Goal: Task Accomplishment & Management: Complete application form

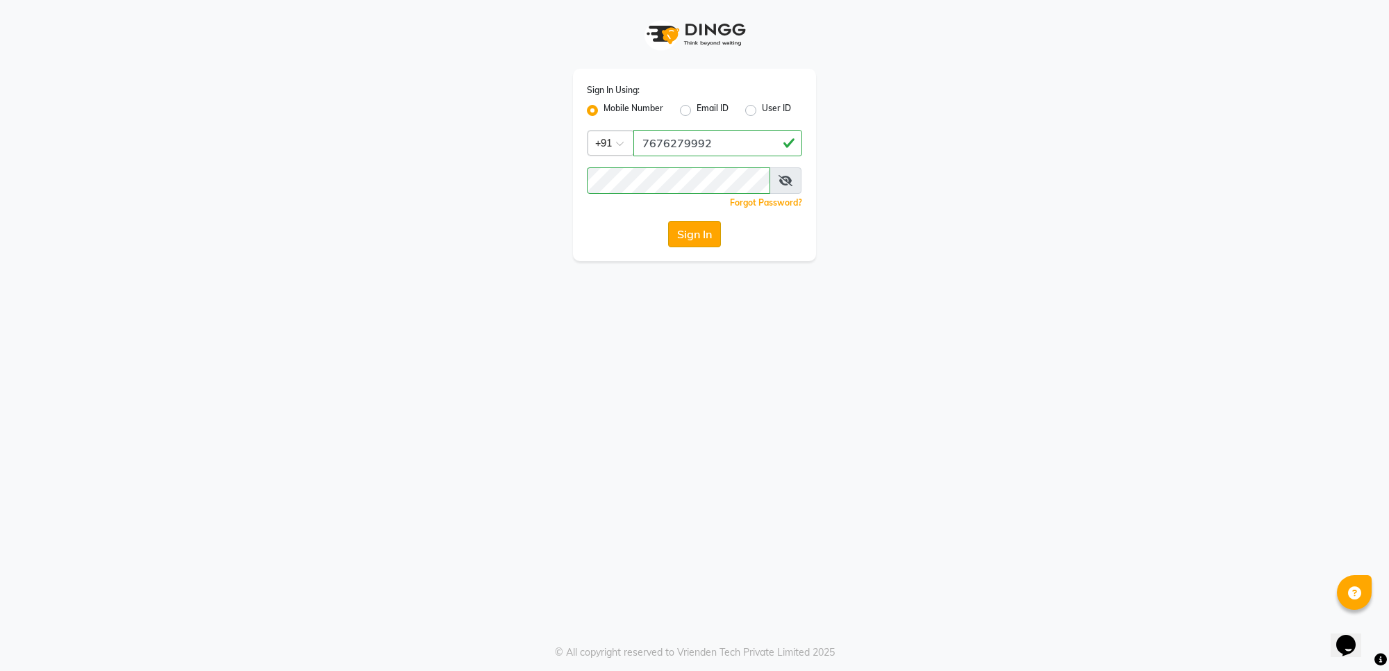
click at [686, 224] on button "Sign In" at bounding box center [694, 234] width 53 height 26
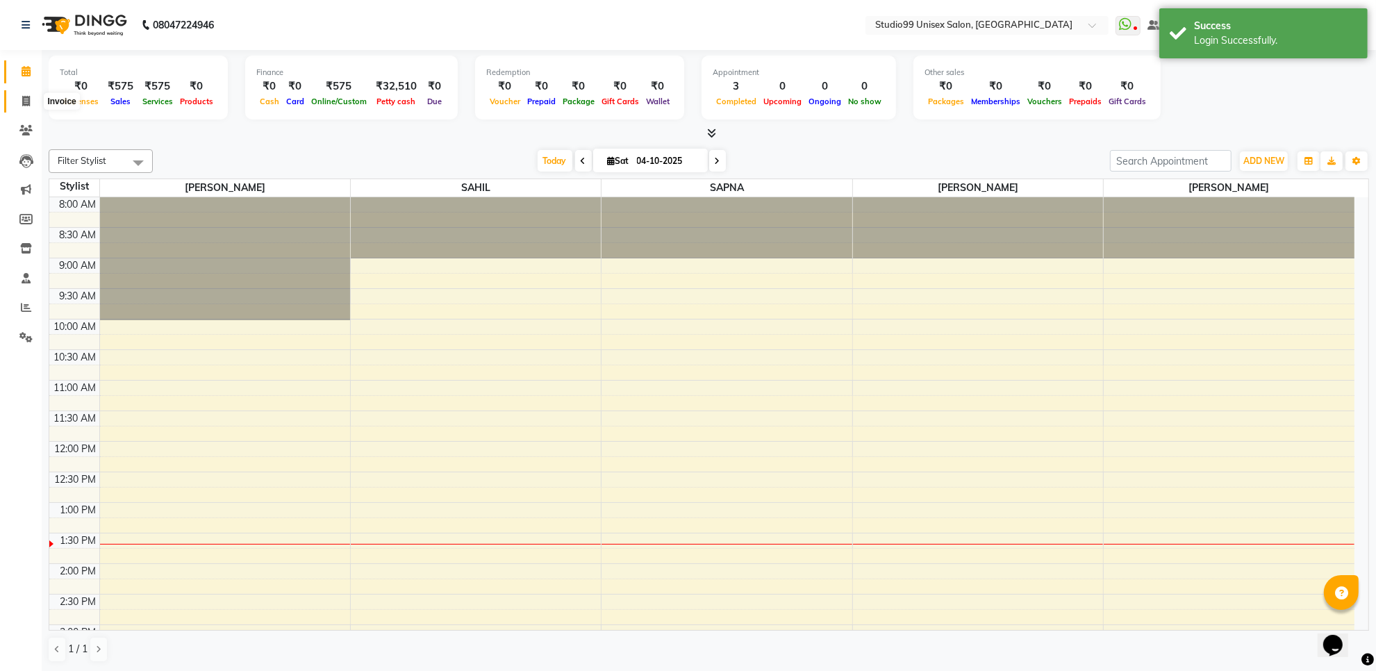
drag, startPoint x: 22, startPoint y: 98, endPoint x: 38, endPoint y: 101, distance: 16.9
click at [22, 97] on icon at bounding box center [26, 101] width 8 height 10
select select "7323"
select select "service"
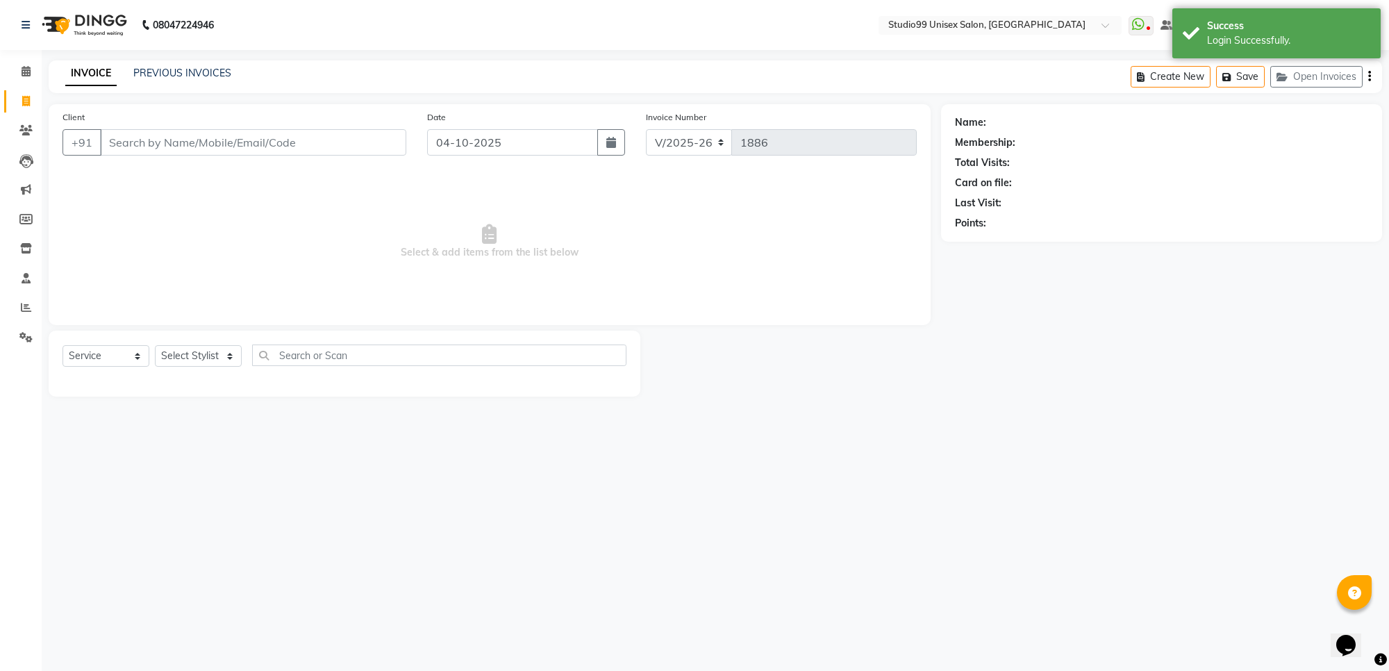
click at [195, 142] on input "Client" at bounding box center [253, 142] width 306 height 26
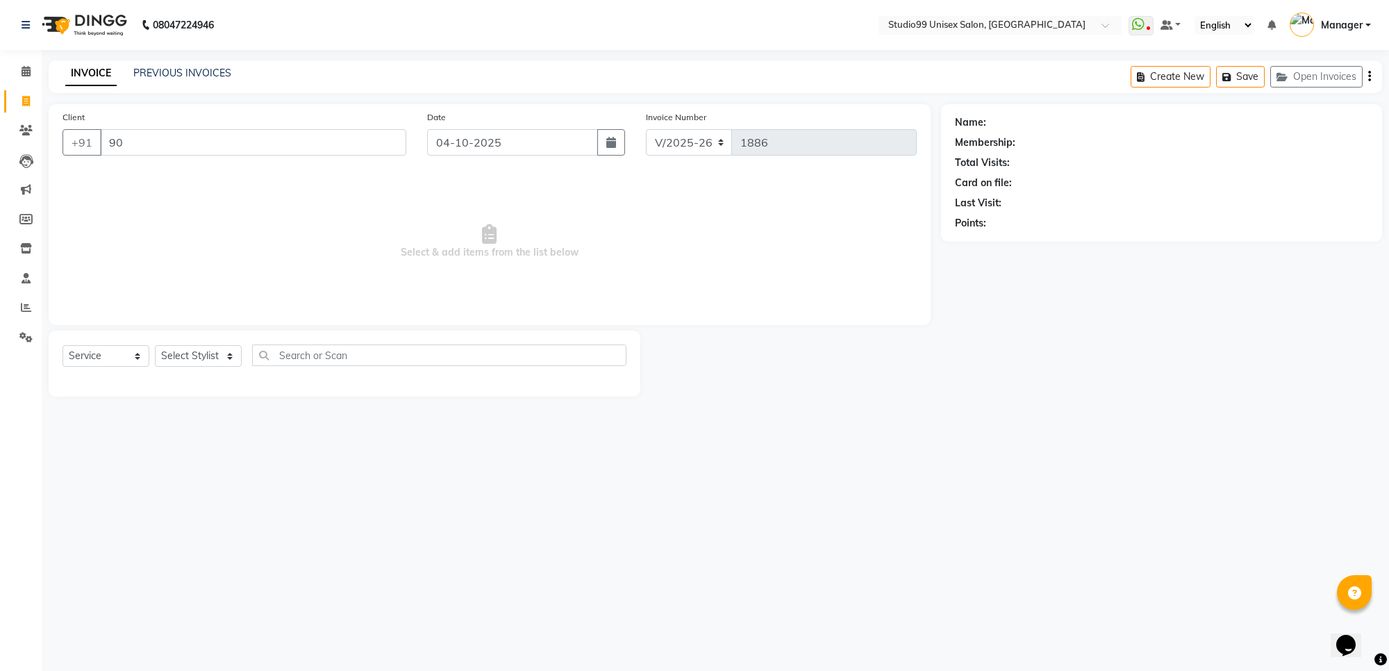
type input "9"
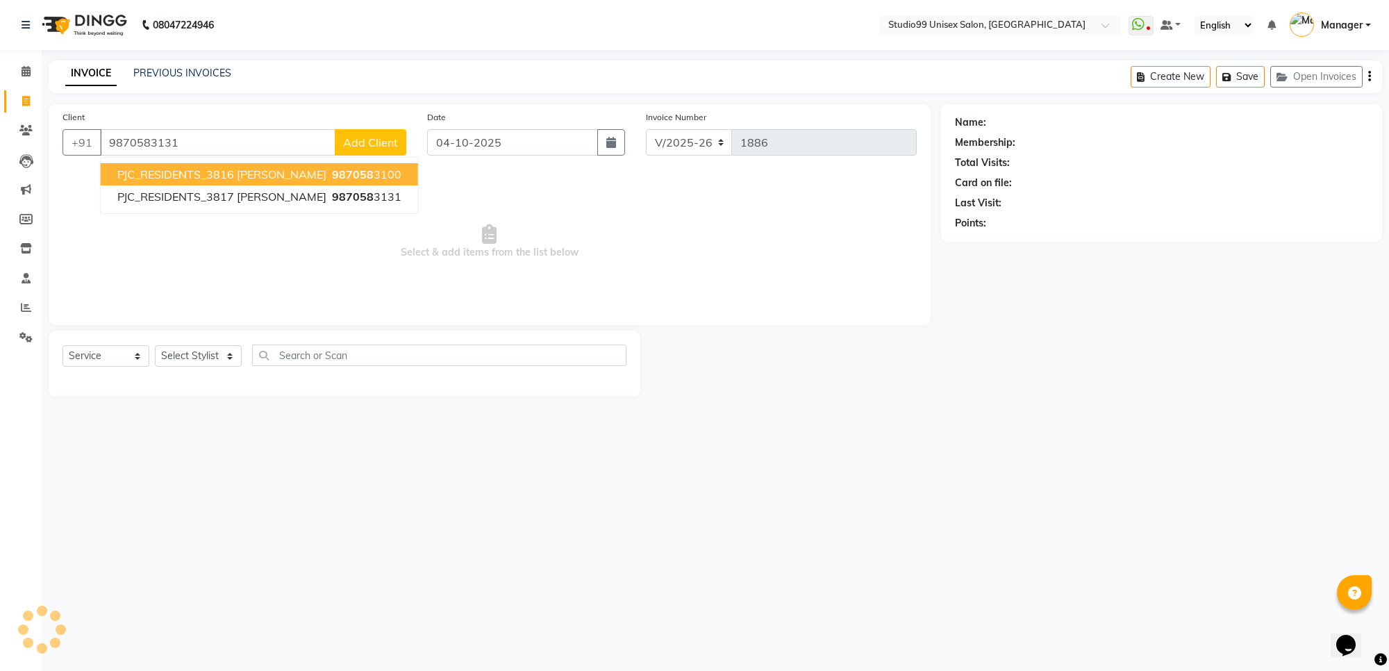
type input "9870583131"
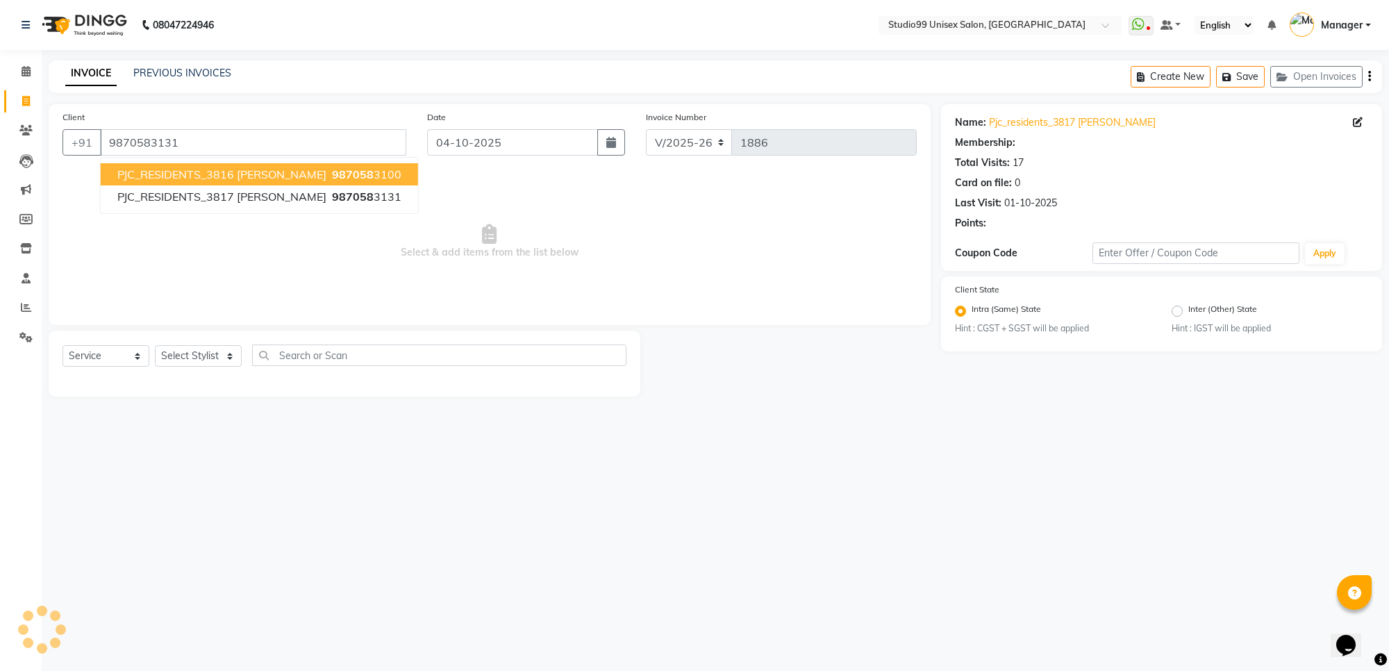
select select "1: Object"
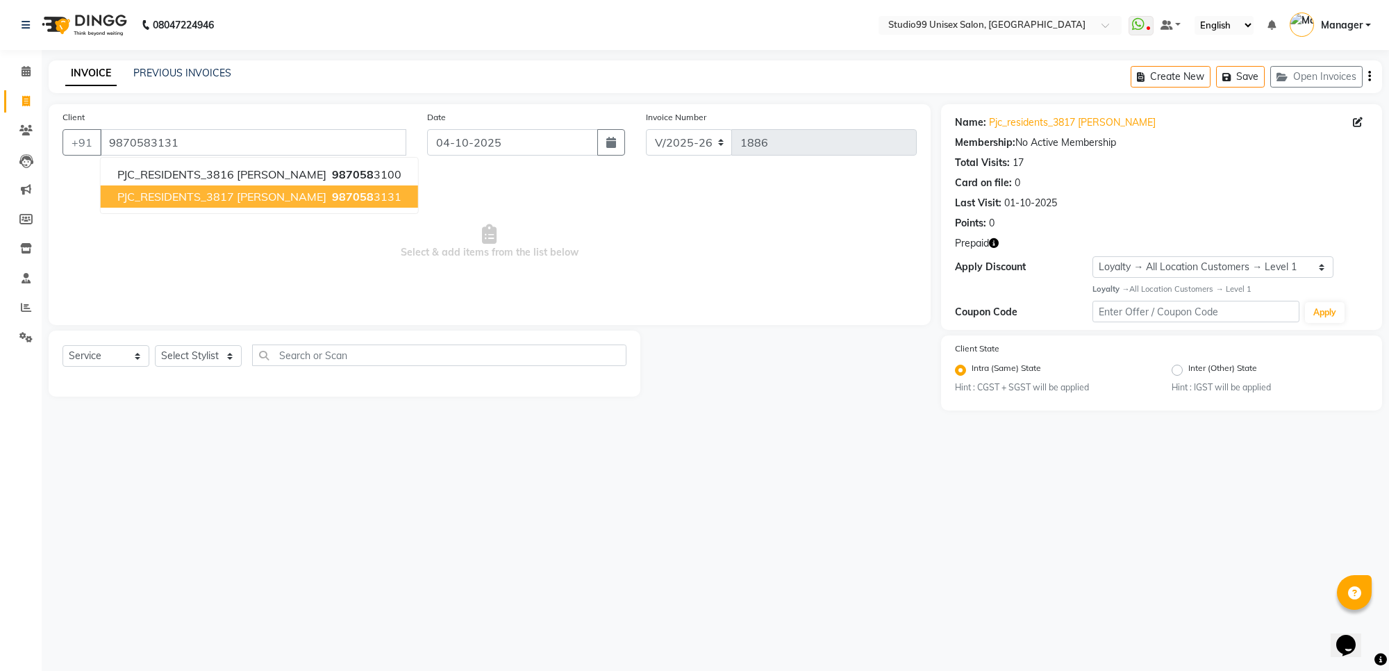
click at [332, 199] on span "987058" at bounding box center [353, 197] width 42 height 14
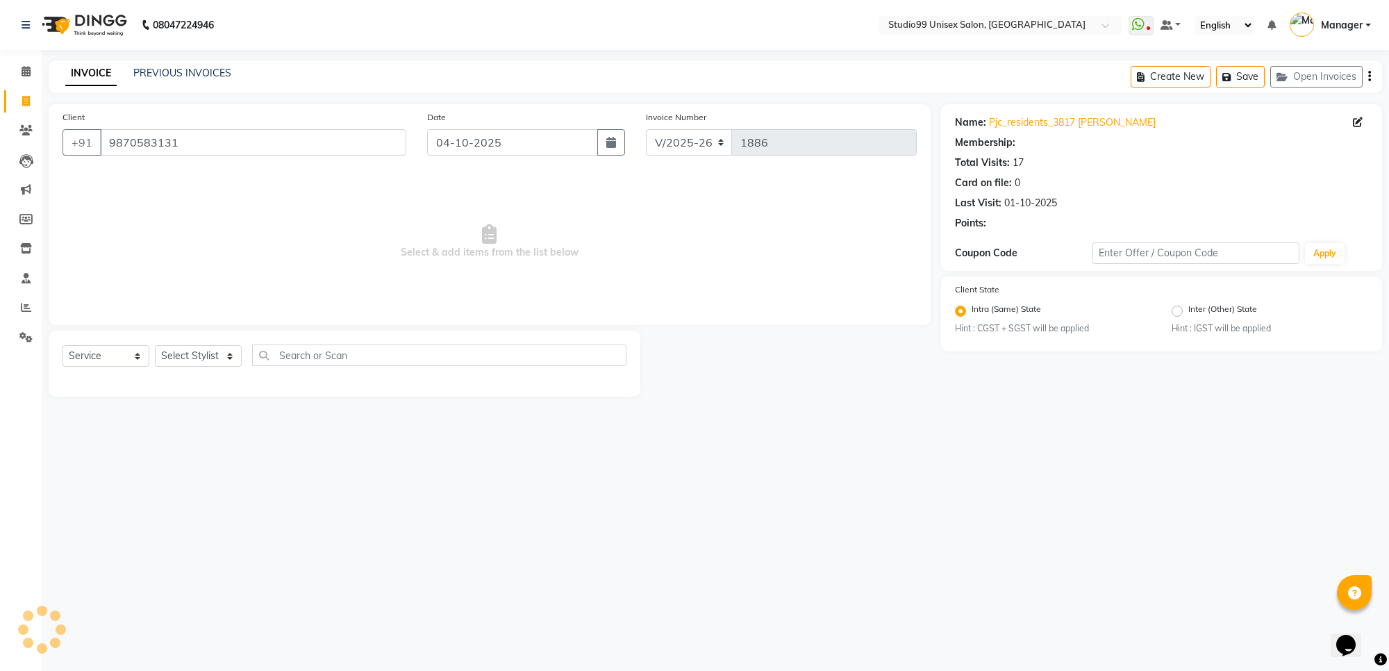
select select "1: Object"
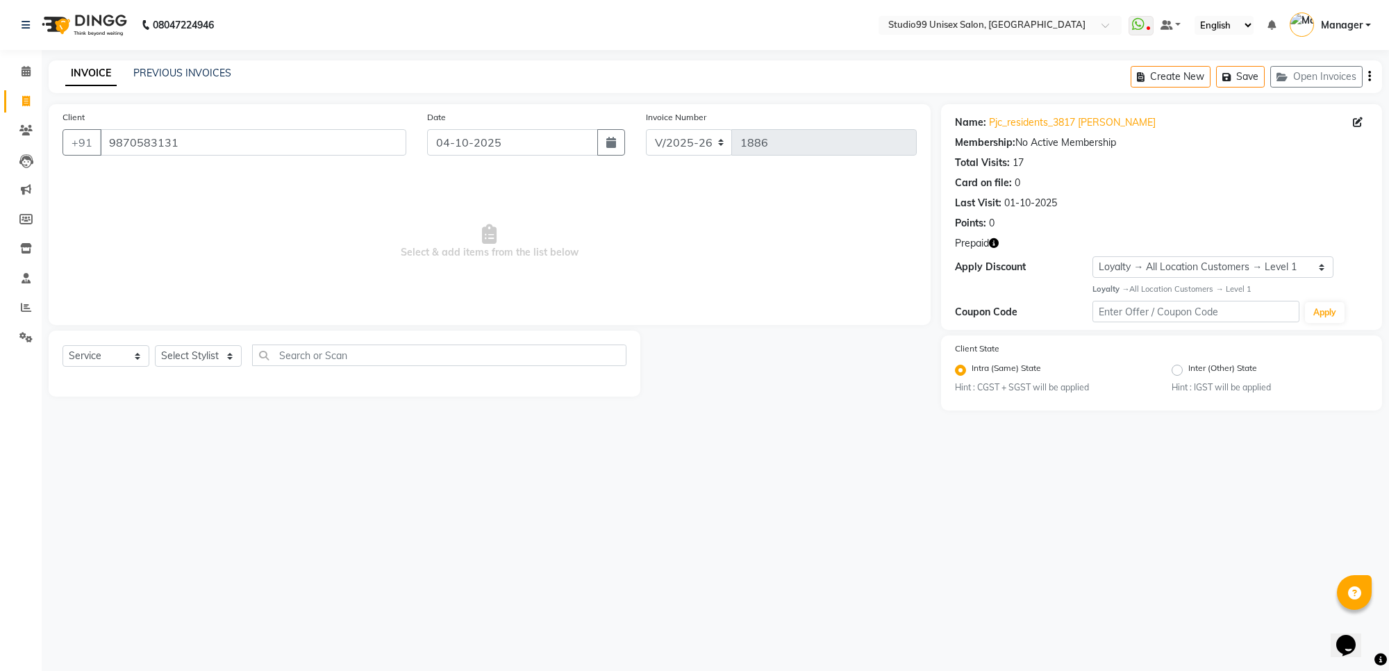
click at [997, 240] on icon "button" at bounding box center [994, 243] width 10 height 10
click at [200, 355] on select "Select Stylist Manager PRIYAA SAHIL Sanu SAPNA Vijay" at bounding box center [198, 356] width 87 height 22
click at [155, 345] on select "Select Stylist Manager PRIYAA SAHIL Sanu SAPNA Vijay" at bounding box center [198, 356] width 87 height 22
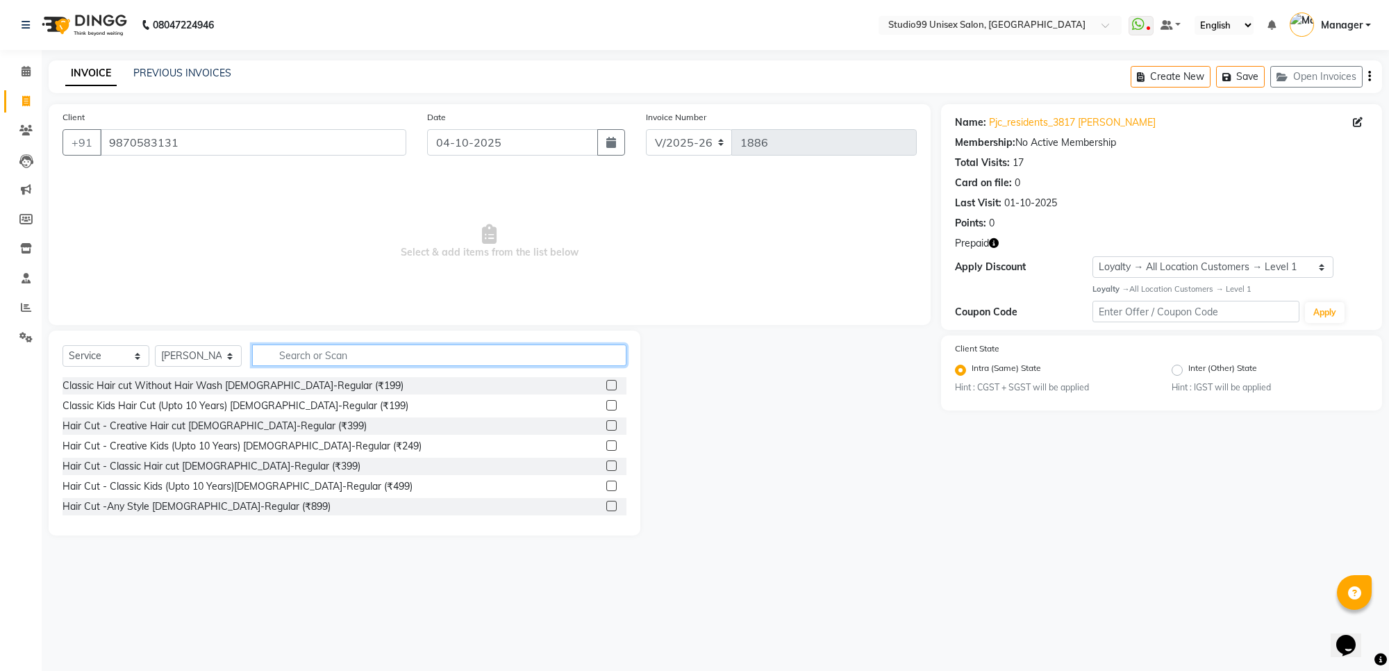
click at [317, 358] on input "text" at bounding box center [439, 355] width 374 height 22
click at [214, 354] on select "Select Stylist Manager PRIYAA SAHIL Sanu SAPNA Vijay" at bounding box center [198, 356] width 87 height 22
select select "63731"
click at [155, 345] on select "Select Stylist Manager PRIYAA SAHIL Sanu SAPNA Vijay" at bounding box center [198, 356] width 87 height 22
click at [337, 365] on input "text" at bounding box center [439, 355] width 374 height 22
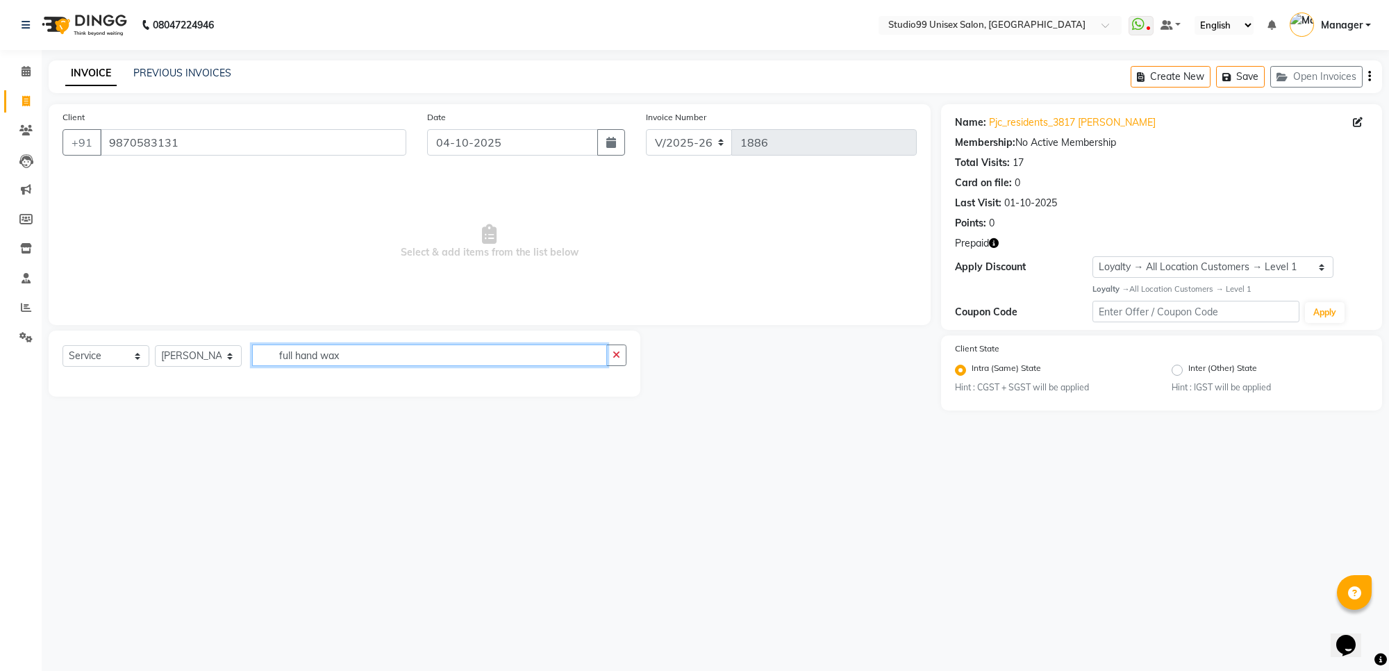
click at [317, 352] on input "full hand wax" at bounding box center [429, 355] width 355 height 22
click at [320, 356] on input "full arms wax" at bounding box center [429, 355] width 355 height 22
click at [318, 356] on input "full arms wax" at bounding box center [429, 355] width 355 height 22
click at [294, 358] on input "full wax" at bounding box center [429, 355] width 355 height 22
type input "ful wax"
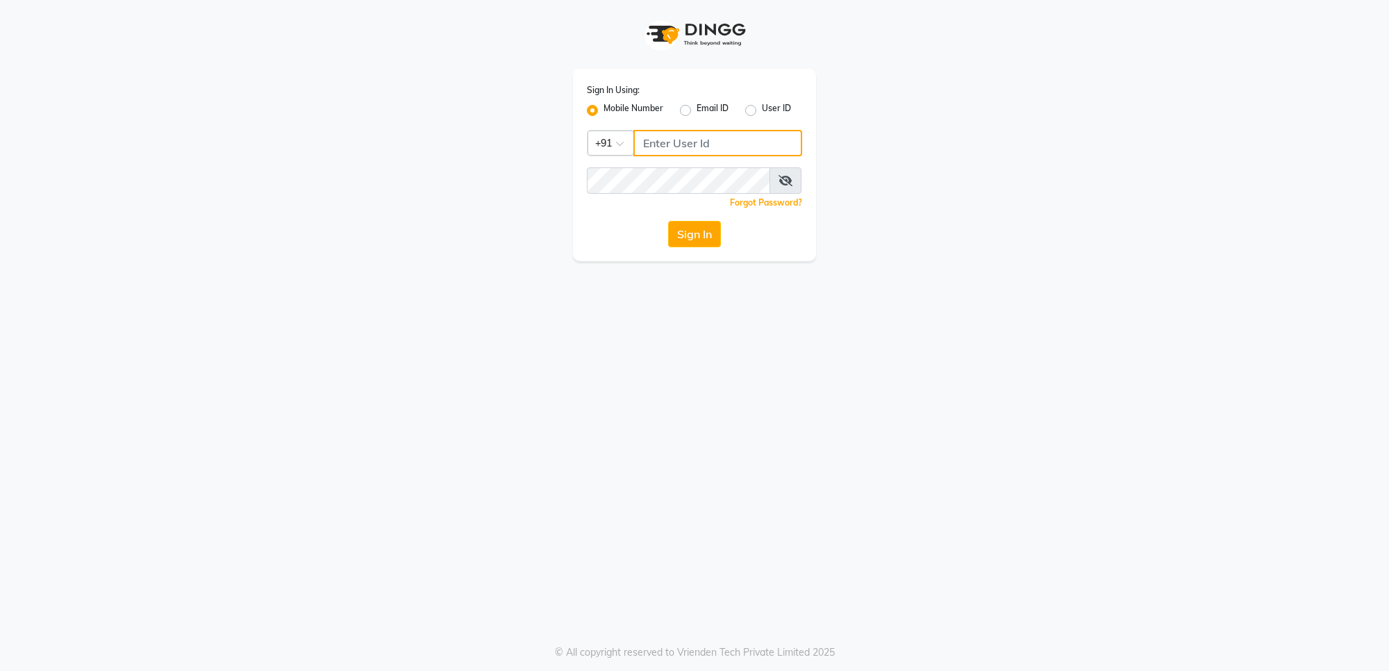
type input "7676279992"
click at [716, 217] on div "Sign In Using: Mobile Number Email ID User ID Country Code × +91 7676279992 Rem…" at bounding box center [694, 165] width 243 height 192
click at [702, 236] on button "Sign In" at bounding box center [694, 234] width 53 height 26
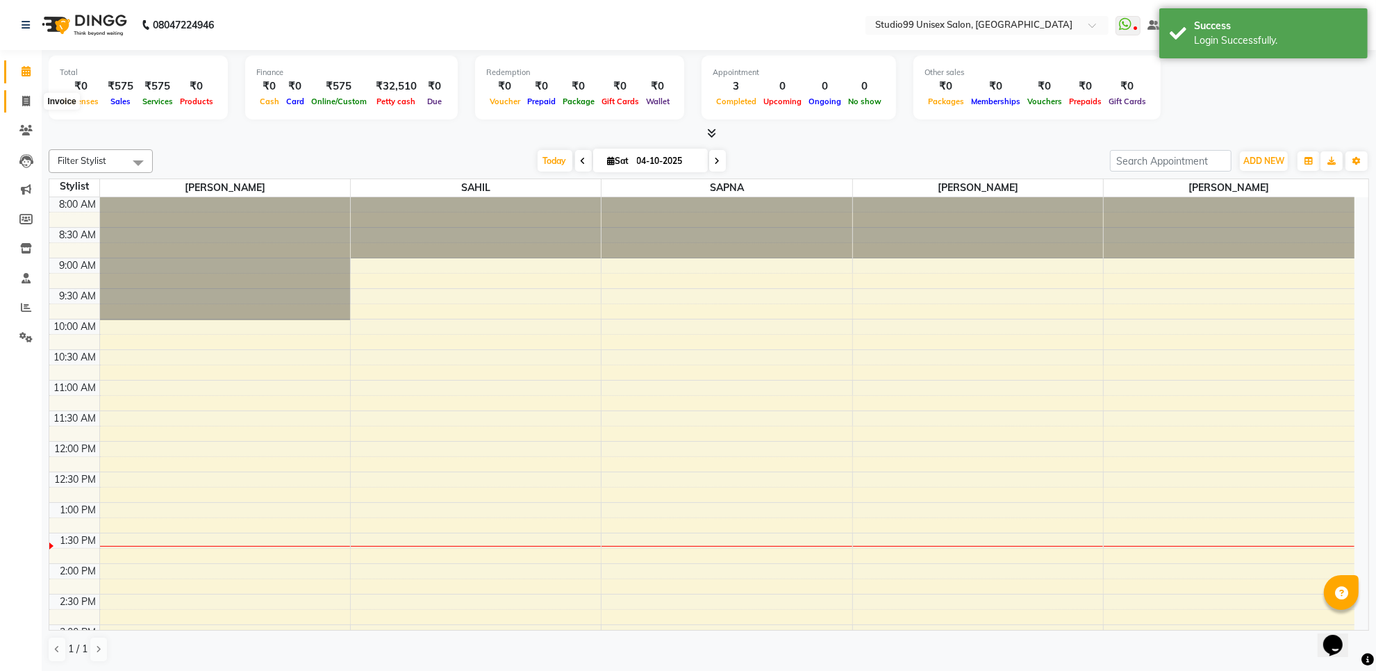
click at [29, 96] on icon at bounding box center [26, 101] width 8 height 10
select select "7323"
select select "service"
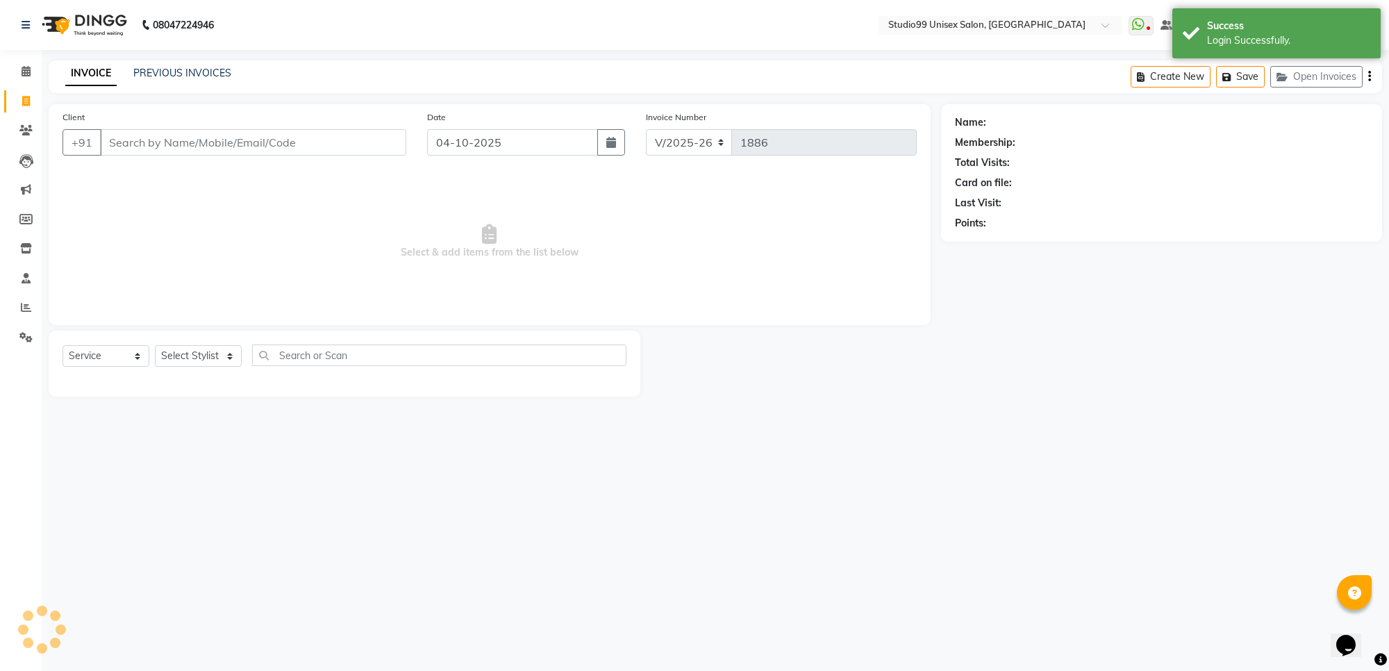
click at [167, 140] on input "Client" at bounding box center [253, 142] width 306 height 26
click at [201, 360] on select "Select Stylist Manager PRIYAA SAHIL Sanu SAPNA Vijay" at bounding box center [198, 356] width 87 height 22
click at [155, 345] on select "Select Stylist Manager PRIYAA SAHIL Sanu SAPNA Vijay" at bounding box center [198, 356] width 87 height 22
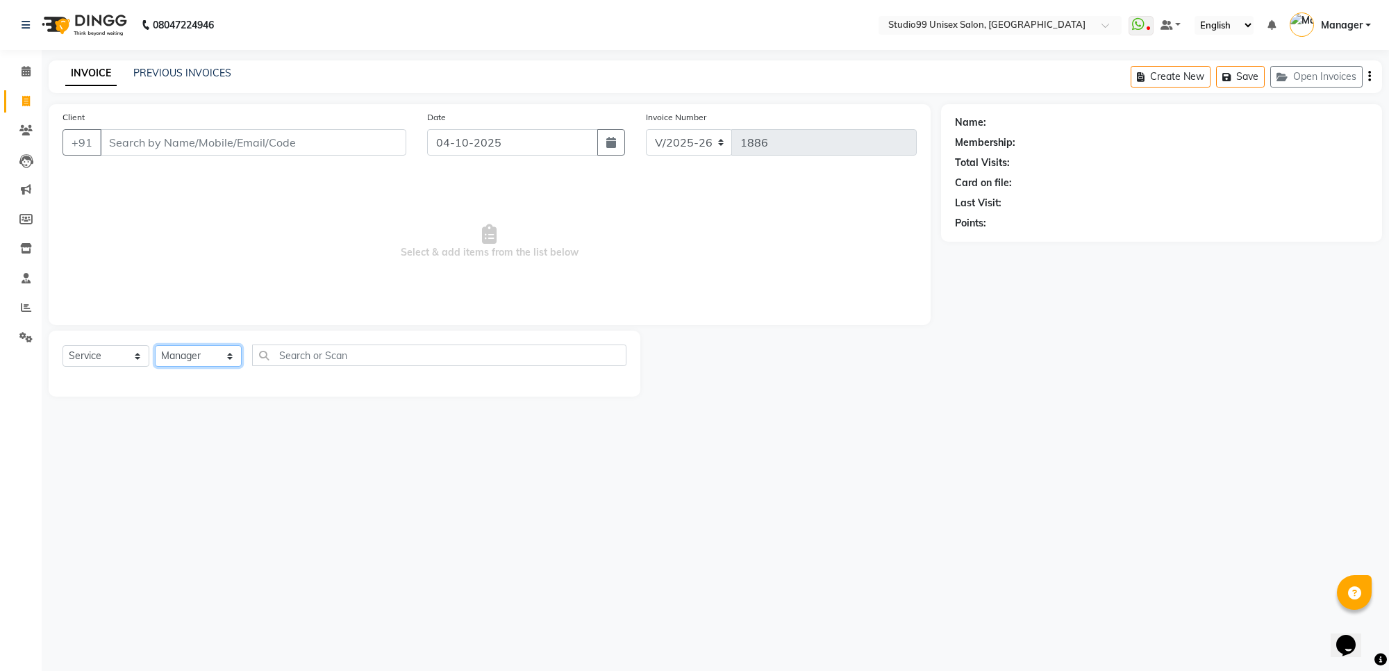
click at [201, 362] on select "Select Stylist Manager PRIYAA SAHIL Sanu SAPNA Vijay" at bounding box center [198, 356] width 87 height 22
select select "77679"
click at [155, 345] on select "Select Stylist Manager PRIYAA SAHIL Sanu SAPNA Vijay" at bounding box center [198, 356] width 87 height 22
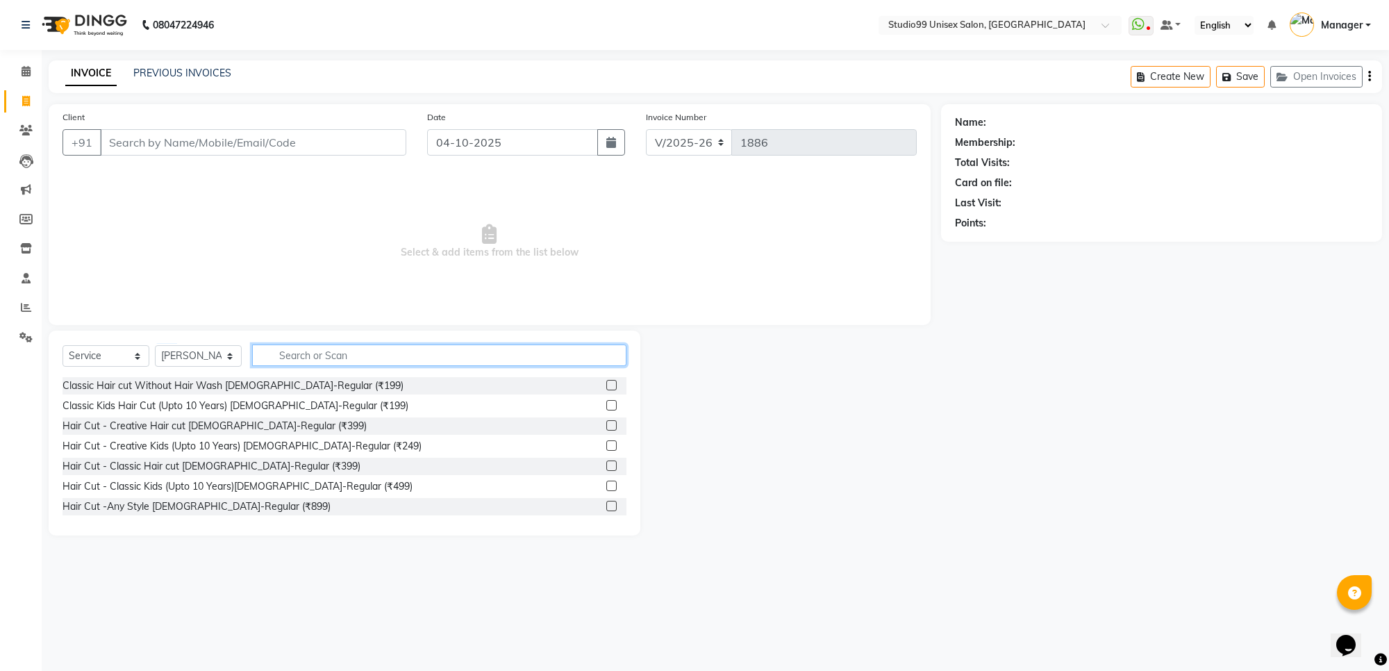
click at [296, 348] on input "text" at bounding box center [439, 355] width 374 height 22
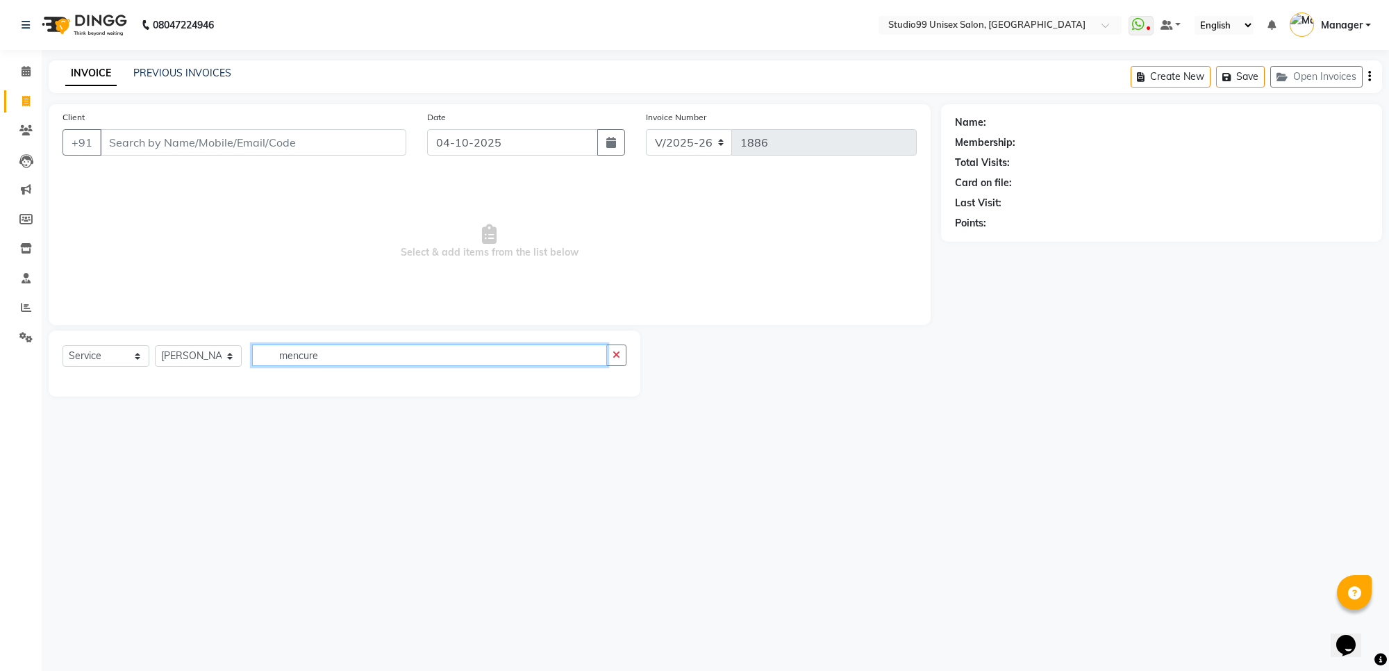
click at [328, 355] on input "mencure" at bounding box center [429, 355] width 355 height 22
type input "m"
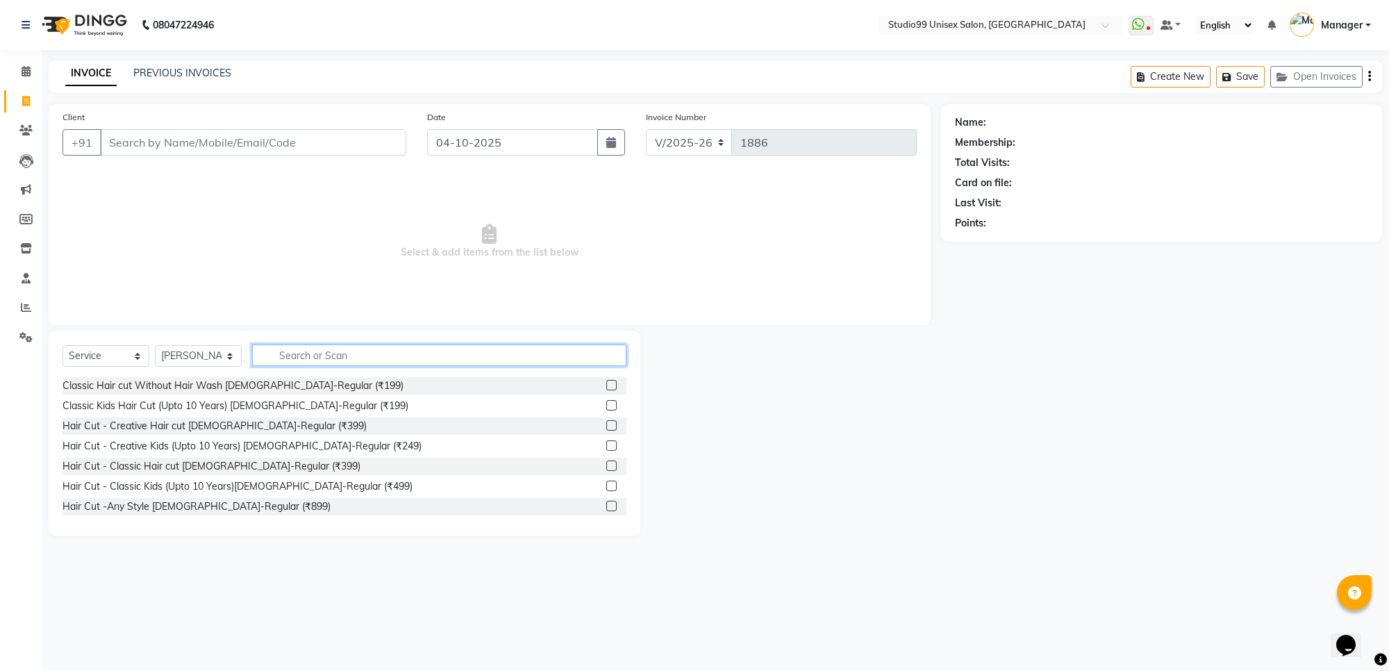
click at [376, 346] on input "text" at bounding box center [439, 355] width 374 height 22
click at [348, 358] on input "text" at bounding box center [439, 355] width 374 height 22
click at [319, 356] on input "text" at bounding box center [439, 355] width 374 height 22
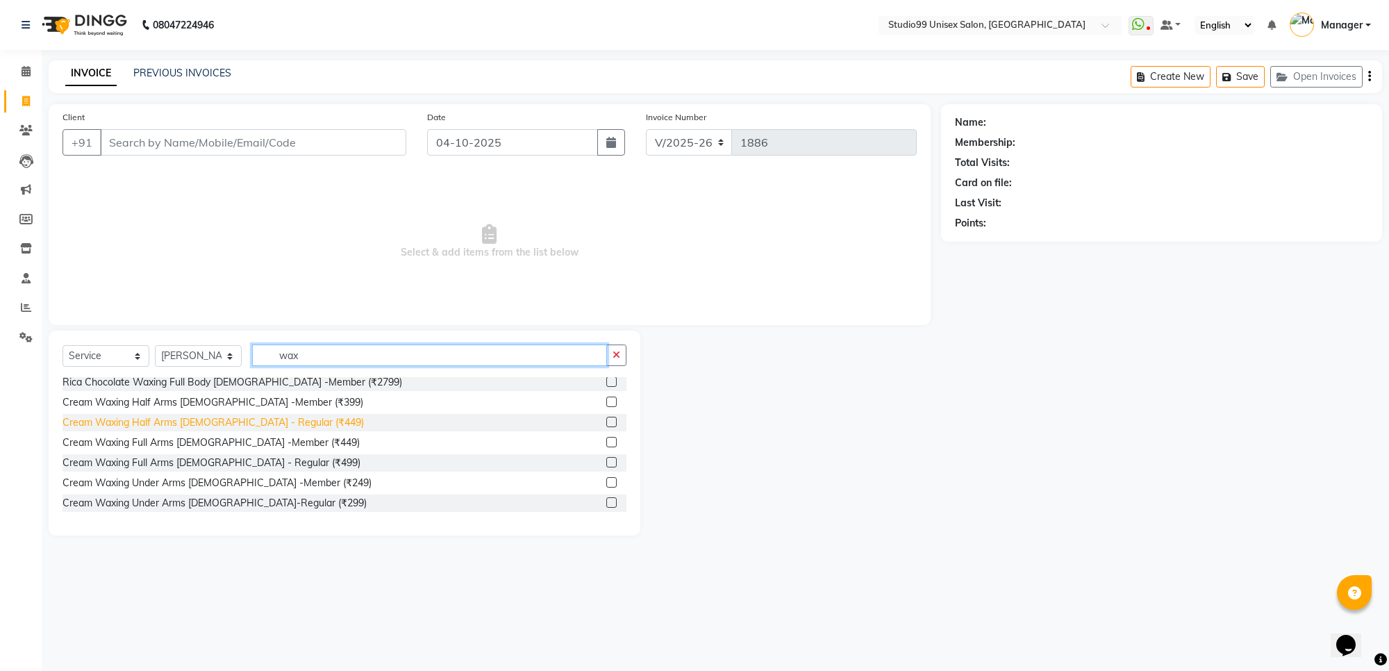
type input "wax"
click at [185, 422] on div "Cream Waxing Half Arms Female - Regular (₹449)" at bounding box center [212, 422] width 301 height 15
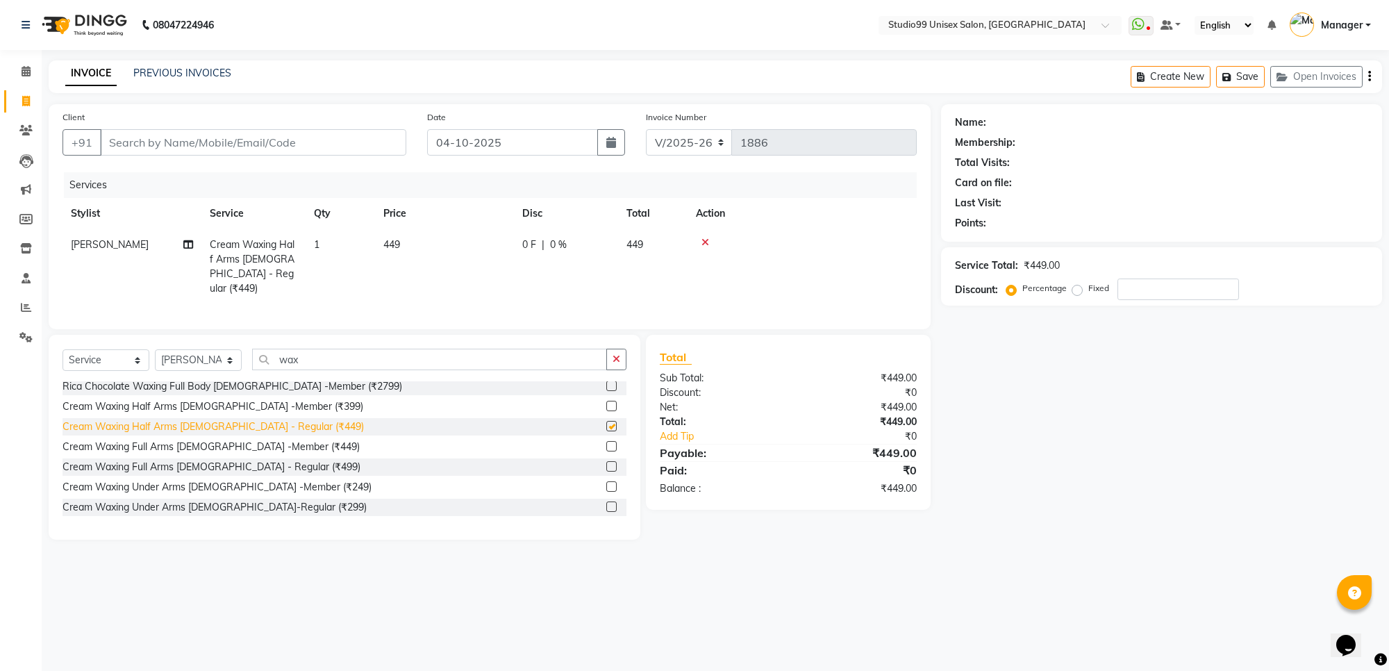
checkbox input "false"
click at [313, 362] on input "wax" at bounding box center [429, 360] width 355 height 22
type input "w"
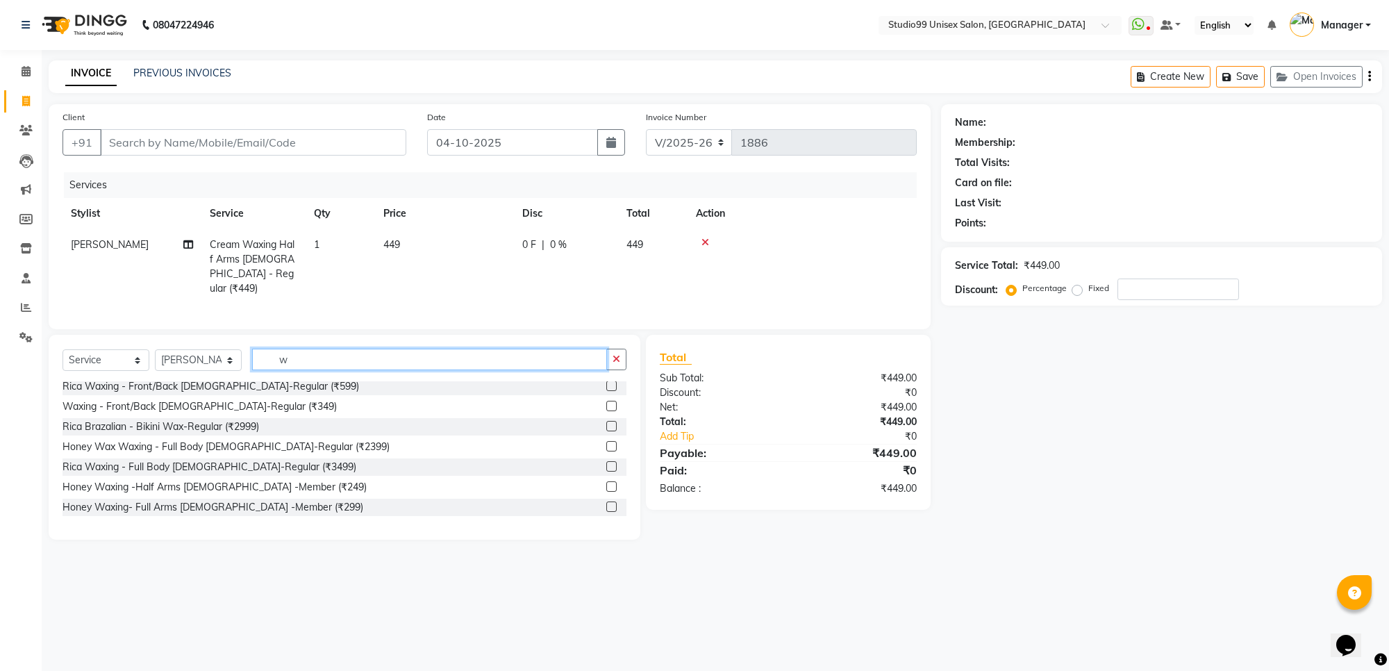
scroll to position [867, 0]
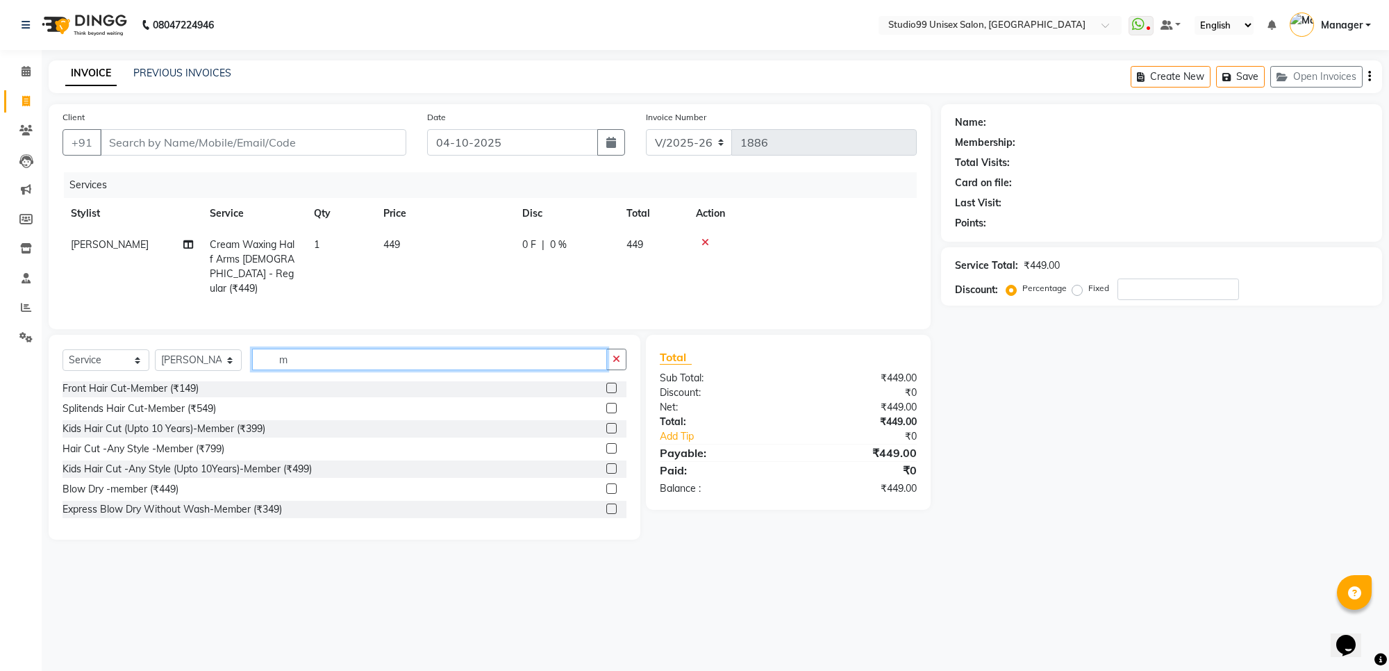
type input "me"
click at [315, 351] on input "me" at bounding box center [429, 360] width 355 height 22
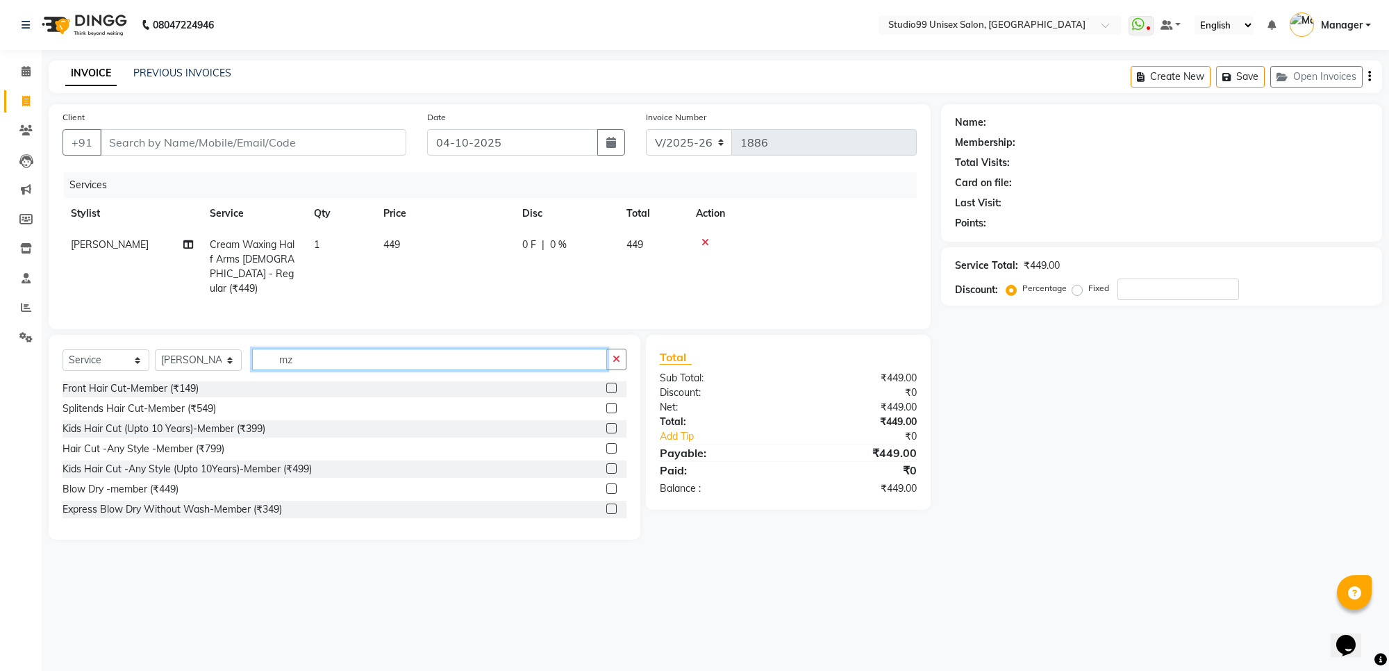
scroll to position [0, 0]
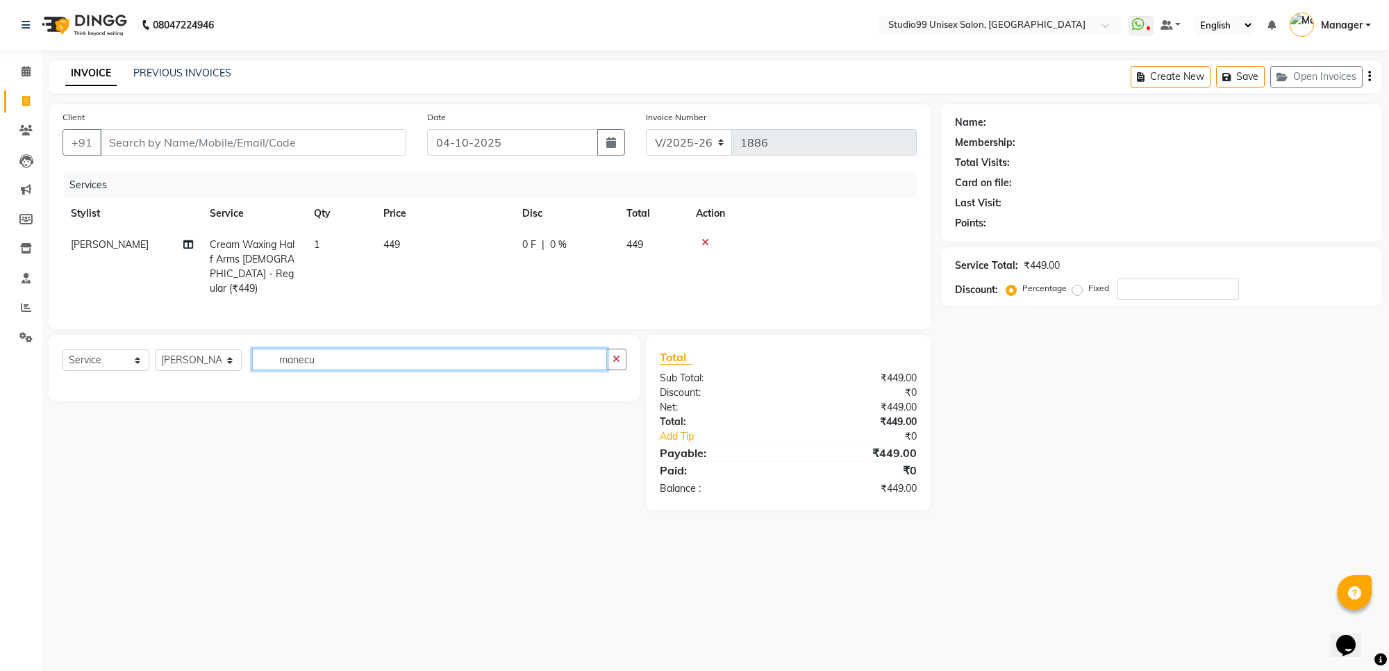
type input "manecur"
click at [344, 363] on input "manecur" at bounding box center [429, 360] width 355 height 22
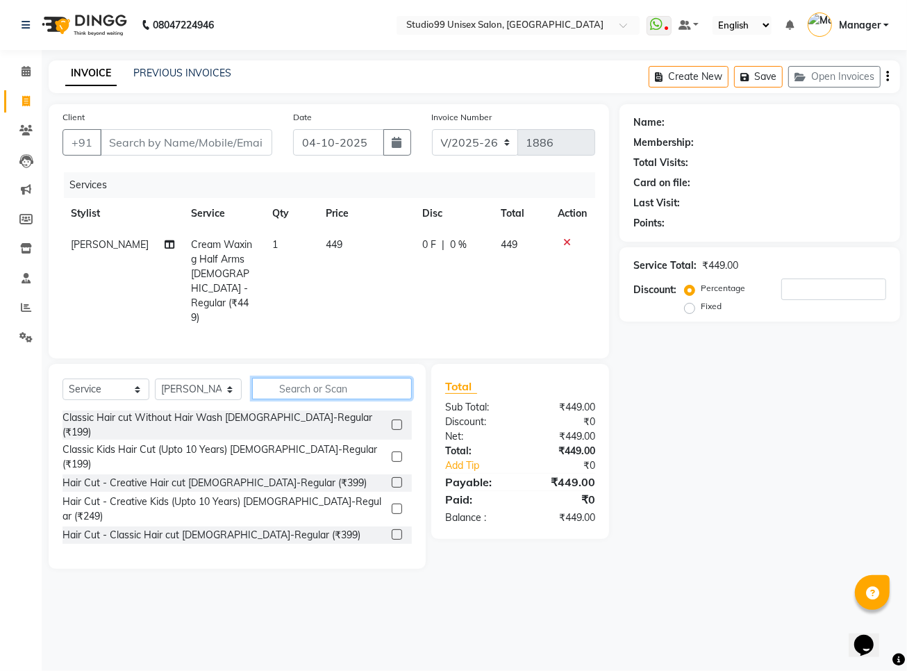
click at [283, 378] on input "text" at bounding box center [332, 389] width 160 height 22
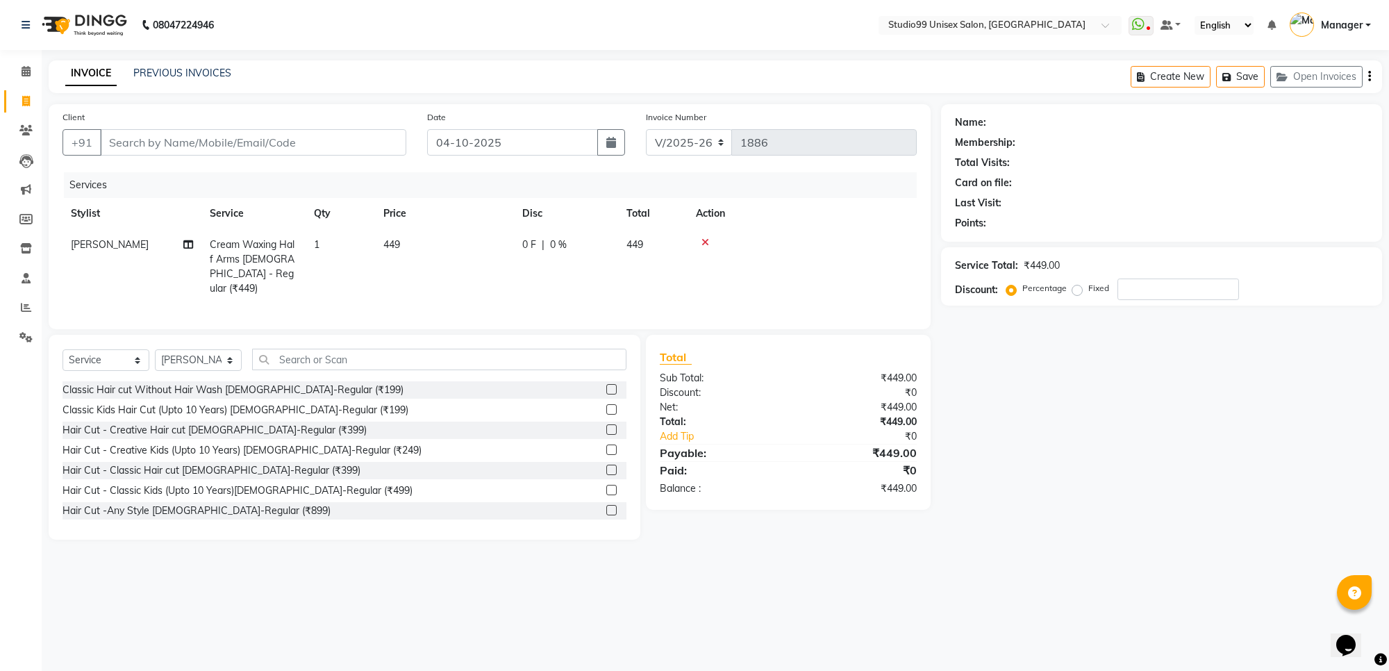
click at [703, 241] on icon at bounding box center [705, 242] width 8 height 10
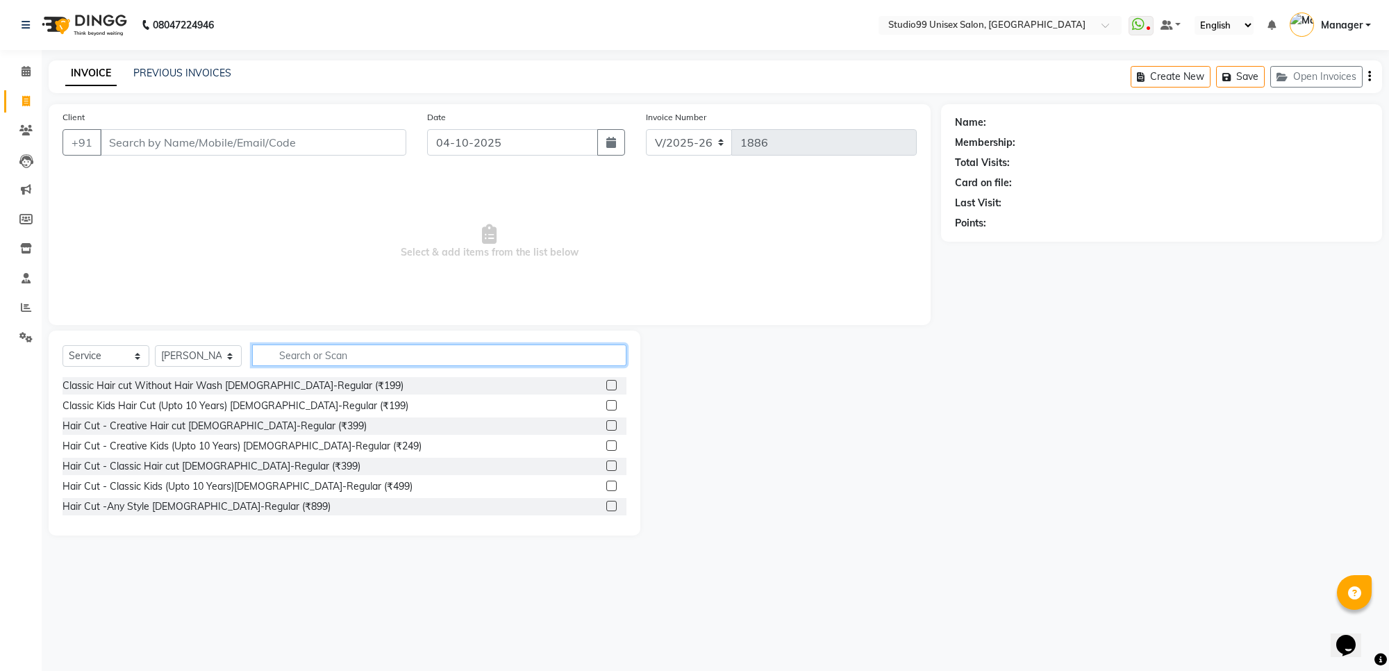
click at [545, 356] on input "text" at bounding box center [439, 355] width 374 height 22
type input "f"
type input "w"
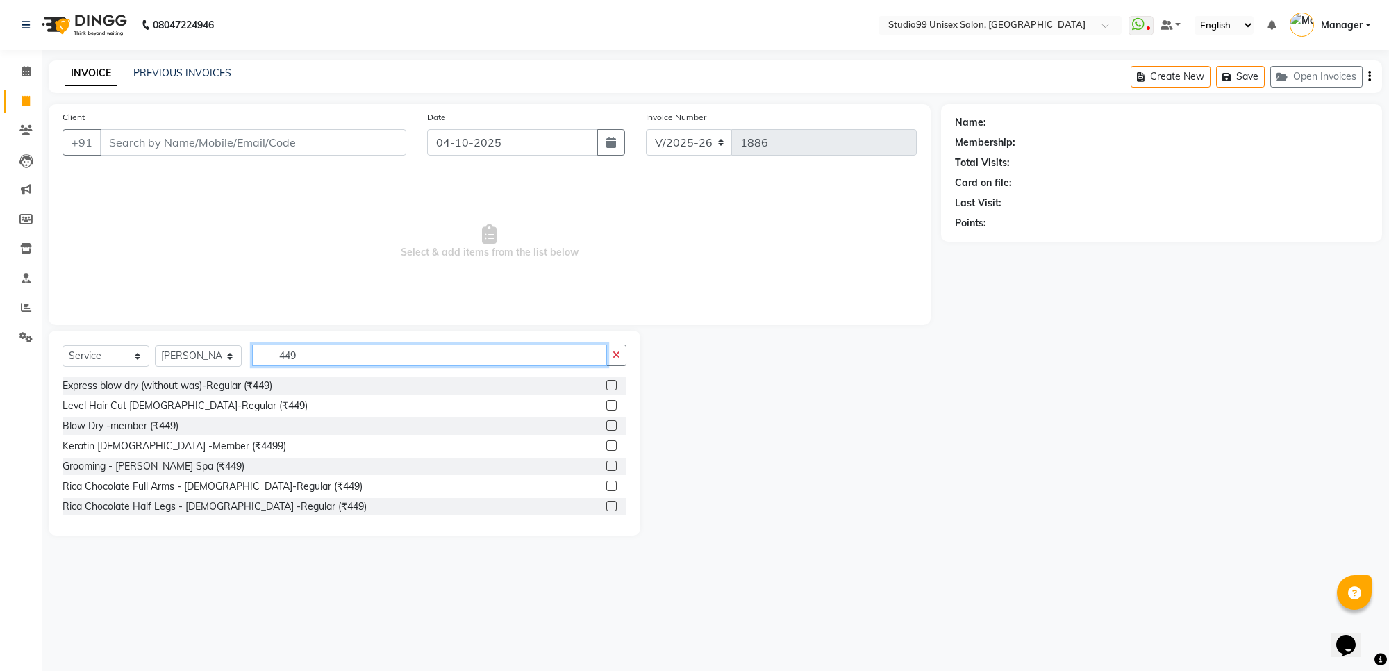
type input "449"
click at [606, 486] on label at bounding box center [611, 486] width 10 height 10
click at [606, 486] on input "checkbox" at bounding box center [610, 486] width 9 height 9
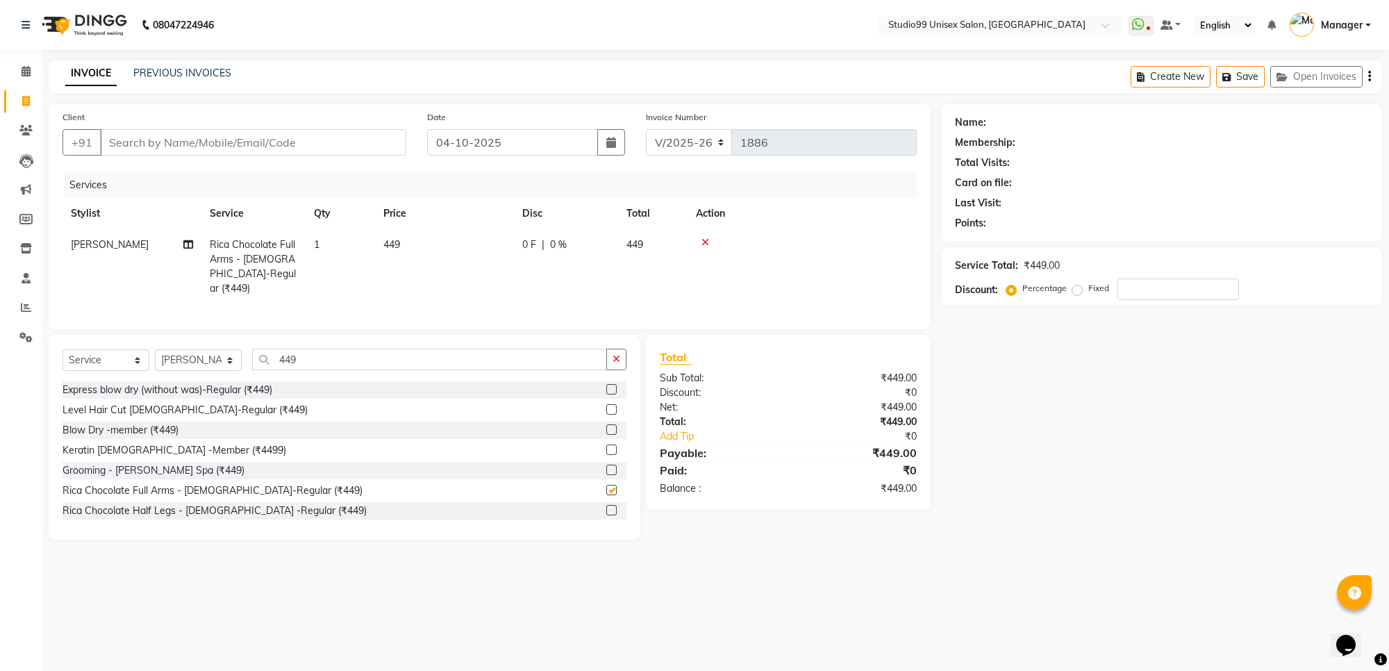
checkbox input "false"
click at [594, 351] on input "449" at bounding box center [429, 360] width 355 height 22
type input "4"
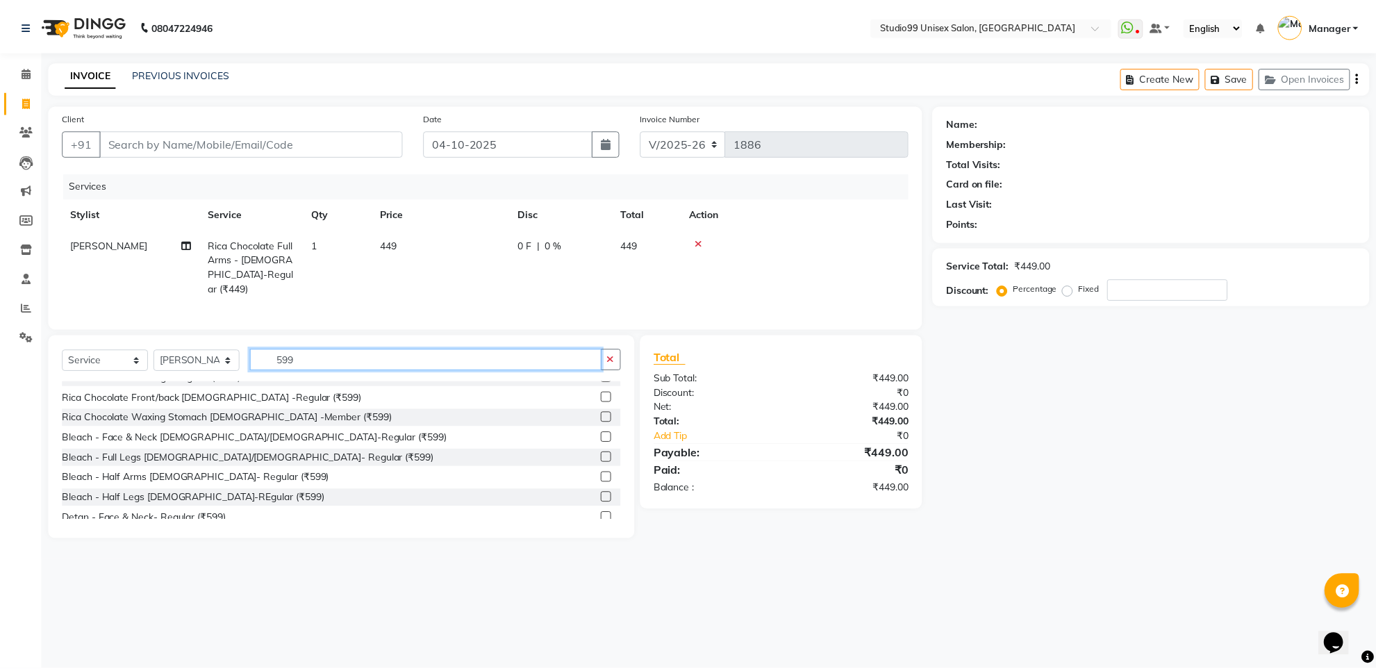
scroll to position [303, 0]
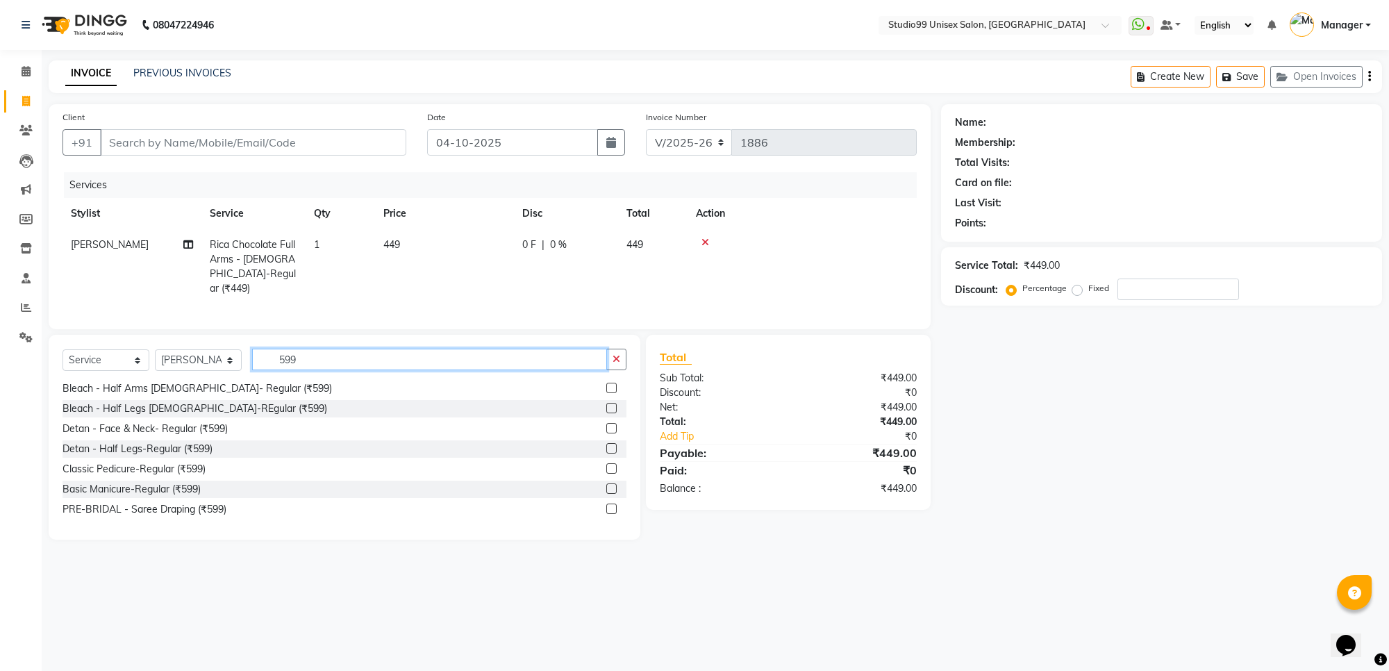
type input "599"
click at [606, 487] on label at bounding box center [611, 488] width 10 height 10
click at [606, 487] on input "checkbox" at bounding box center [610, 489] width 9 height 9
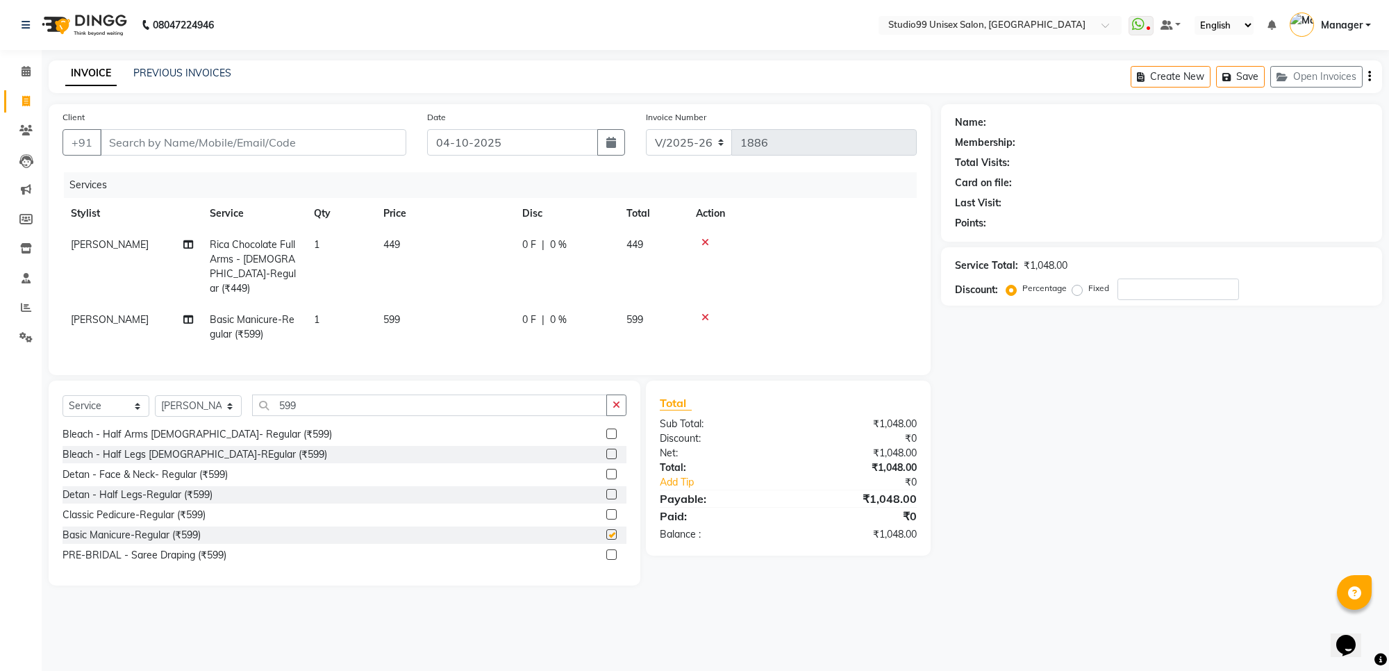
checkbox input "false"
click at [85, 244] on span "[PERSON_NAME]" at bounding box center [110, 244] width 78 height 12
select select "77679"
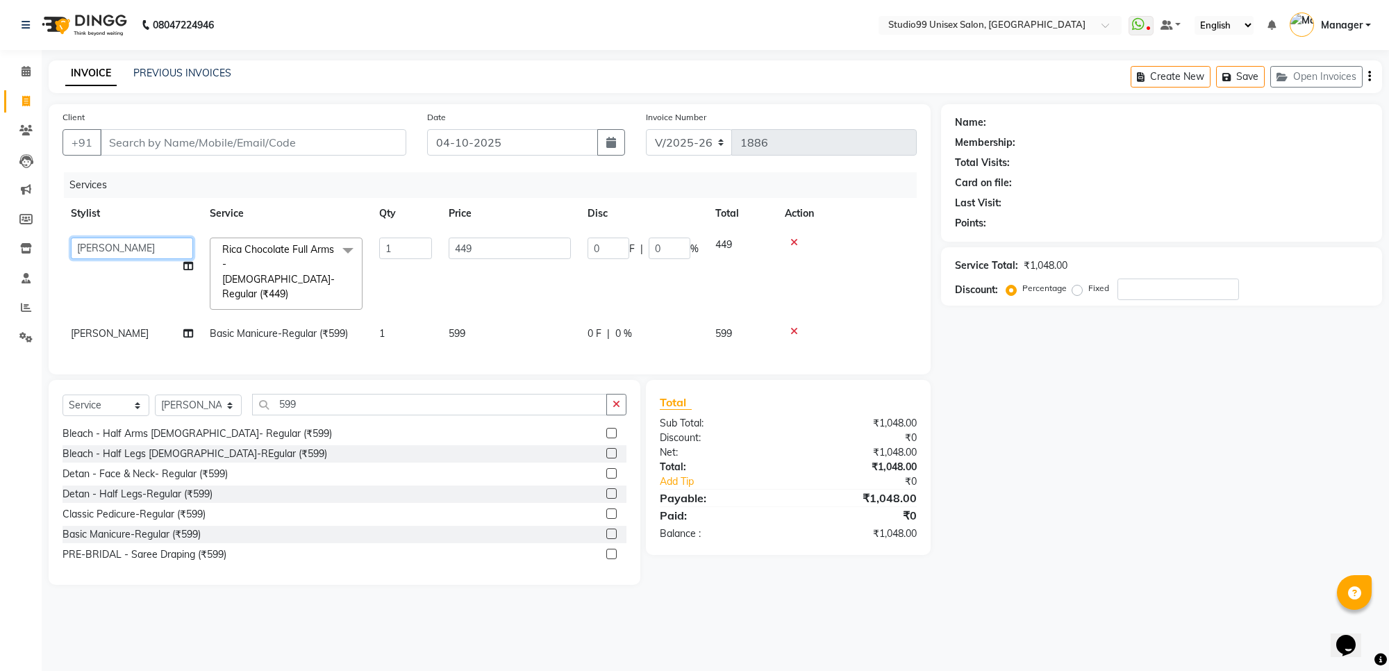
click at [85, 244] on select "Manager PRIYAA SAHIL Sanu SAPNA Vijay" at bounding box center [132, 248] width 122 height 22
select select "63731"
click at [351, 144] on input "Client" at bounding box center [253, 142] width 306 height 26
type input "m"
type input "0"
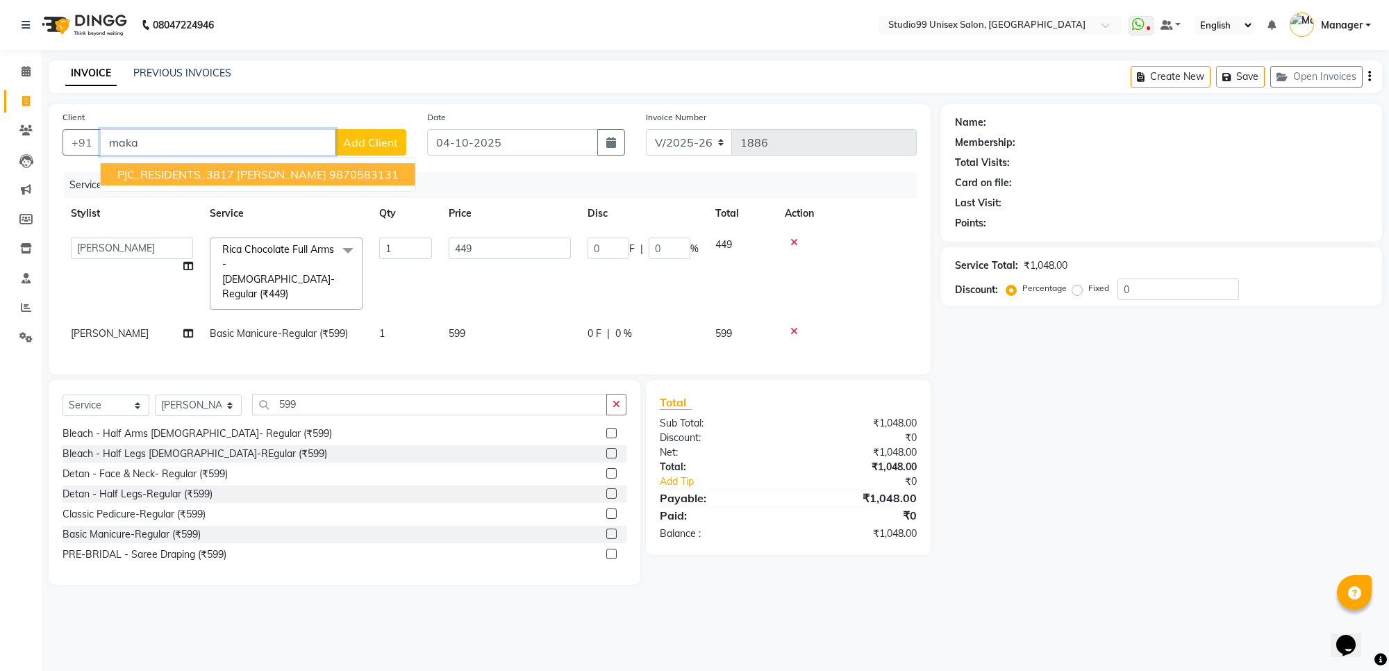
click at [337, 177] on ngb-highlight "9870583131" at bounding box center [363, 174] width 69 height 14
type input "9870583131"
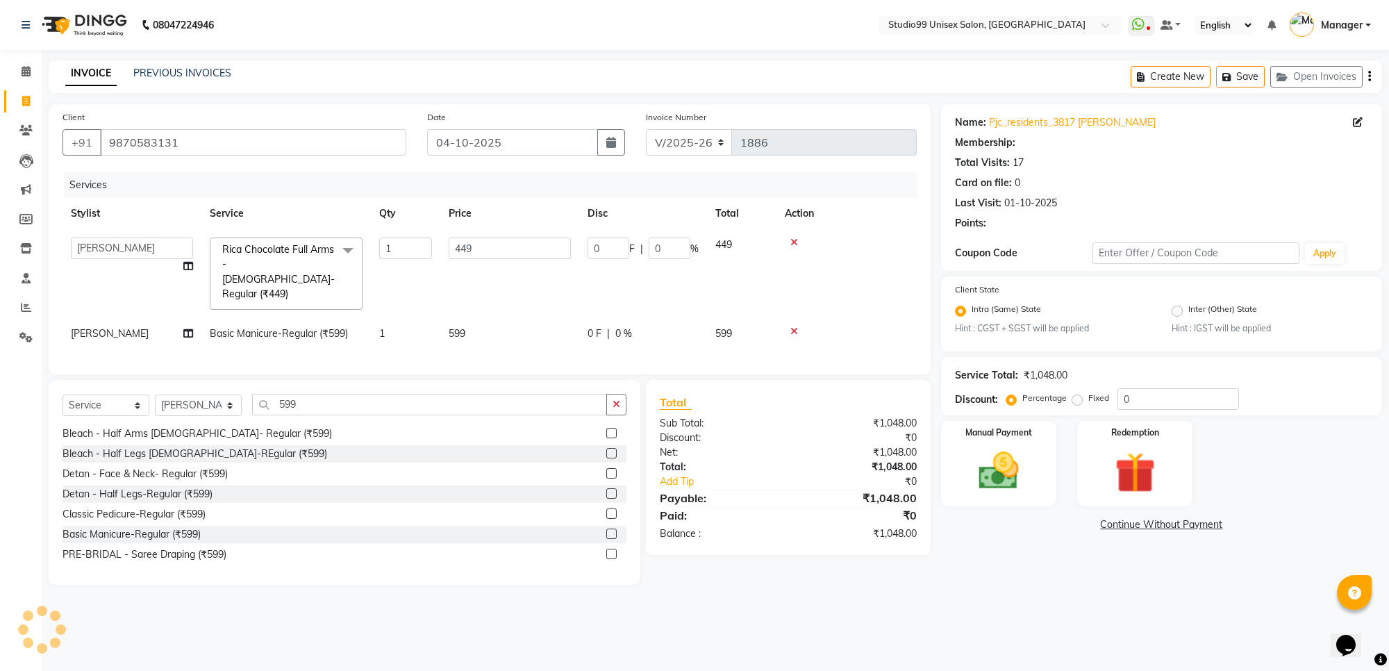
select select "1: Object"
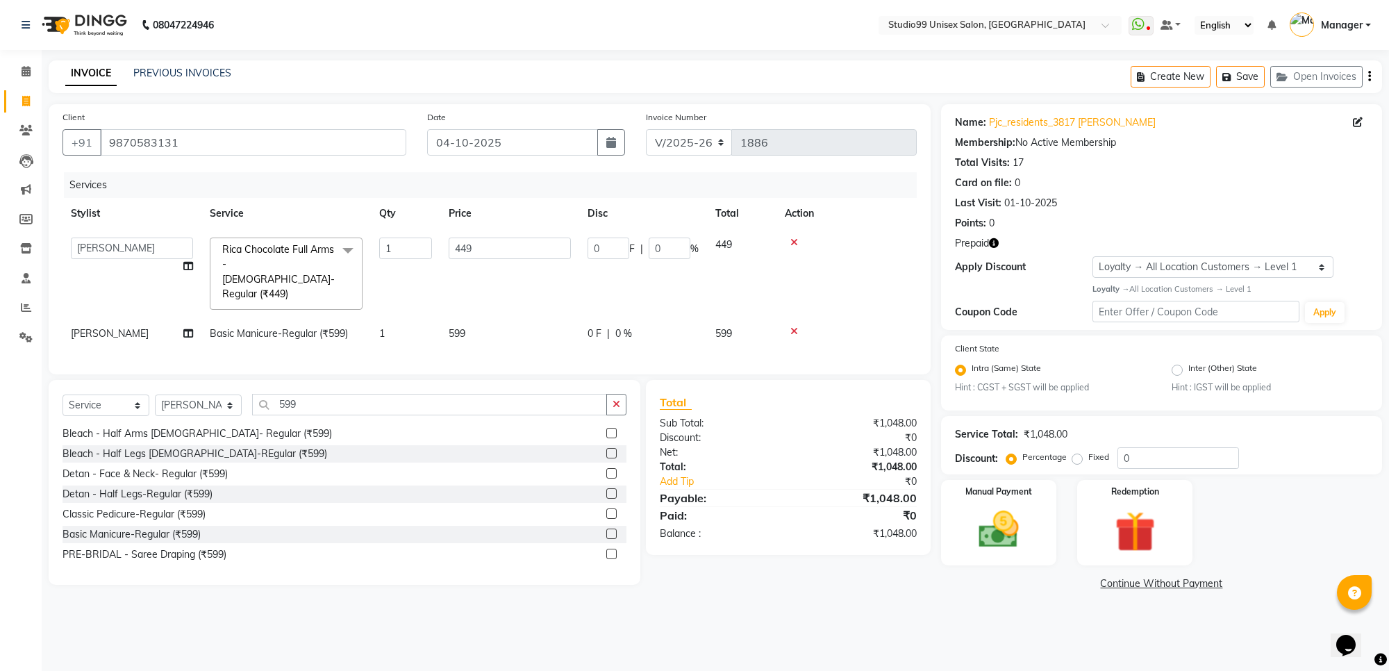
click at [992, 244] on icon "button" at bounding box center [994, 243] width 10 height 10
click at [1135, 526] on img at bounding box center [1135, 532] width 68 height 52
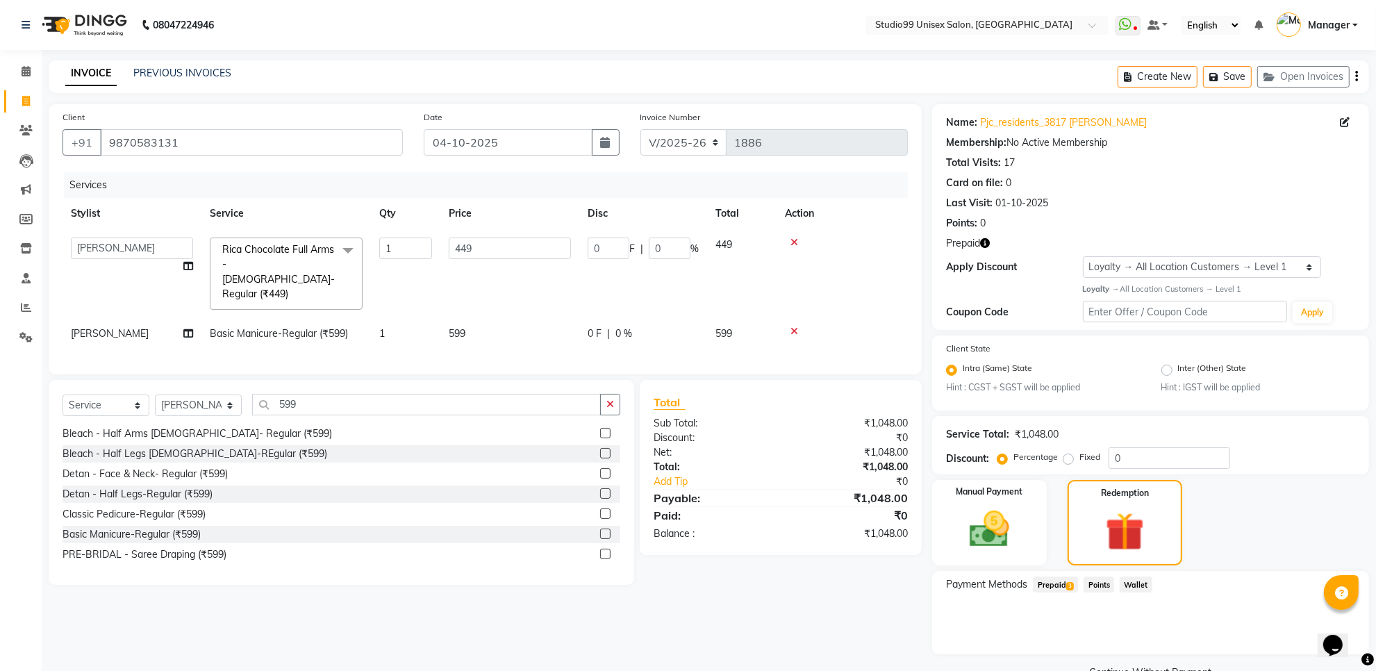
click at [1056, 584] on span "Prepaid 3" at bounding box center [1055, 584] width 45 height 16
click at [1313, 643] on button "Add" at bounding box center [1321, 640] width 51 height 24
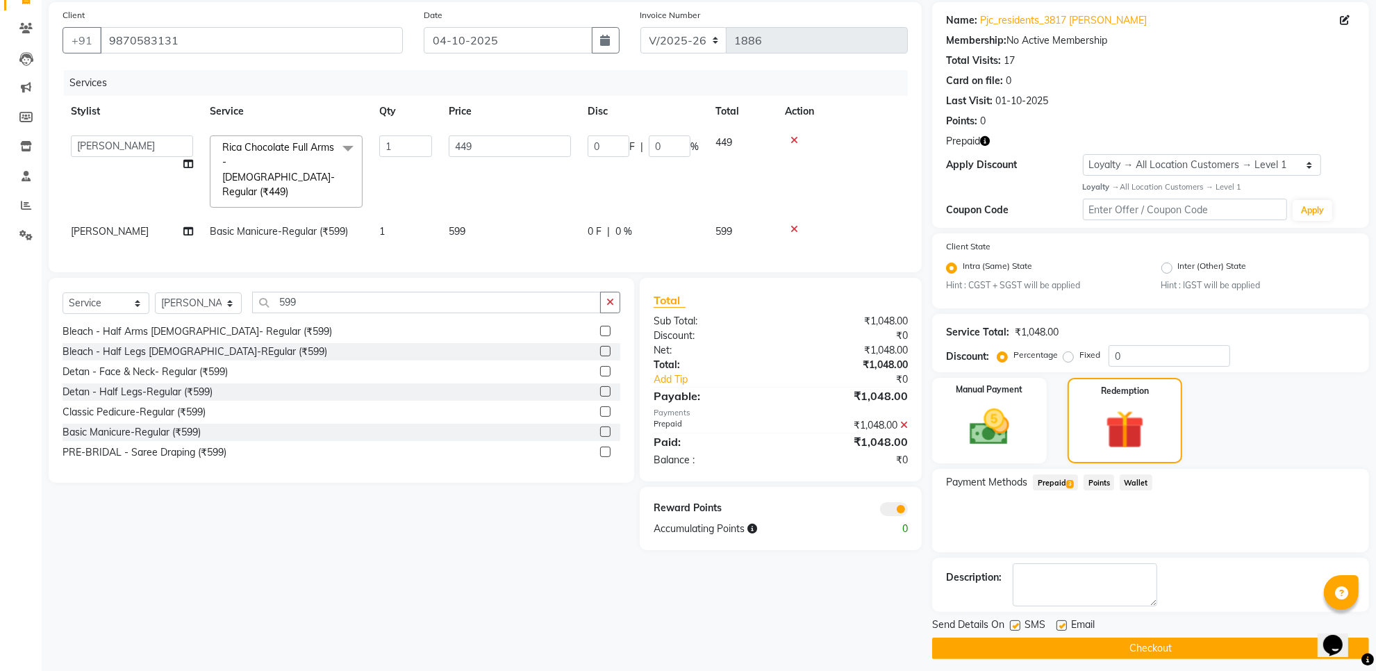
scroll to position [110, 0]
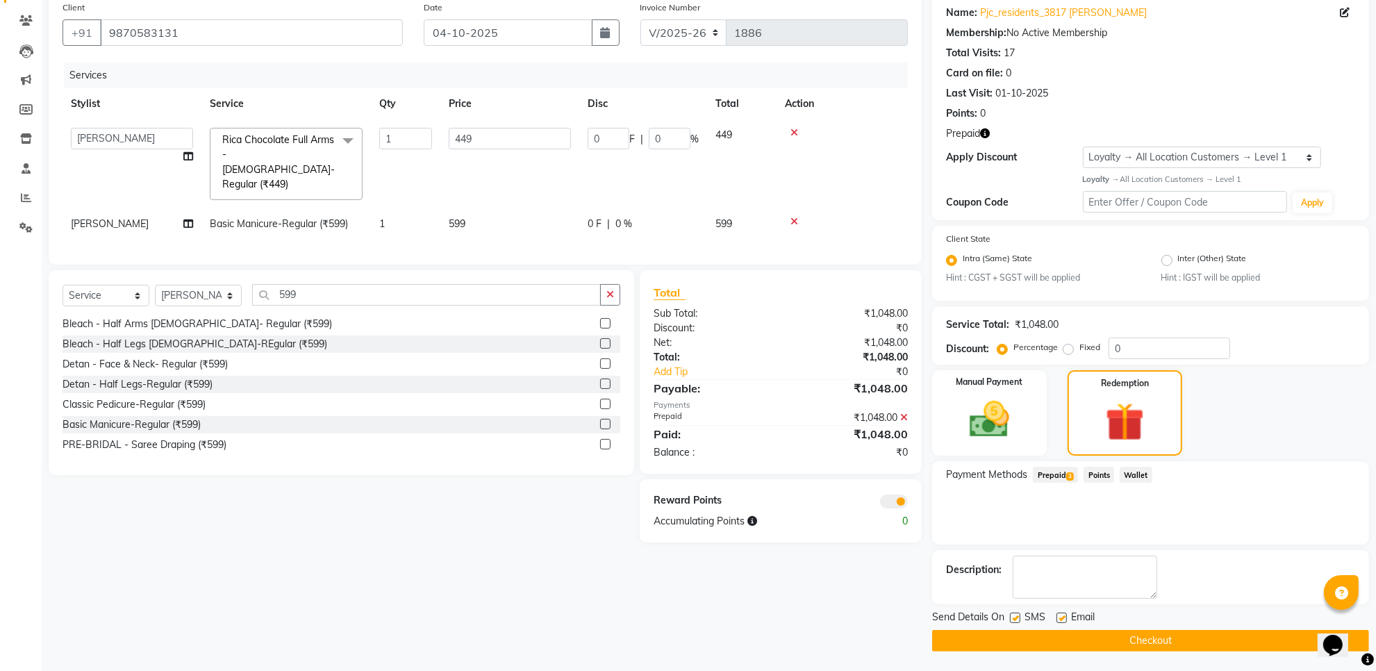
click at [1287, 644] on button "Checkout" at bounding box center [1150, 641] width 437 height 22
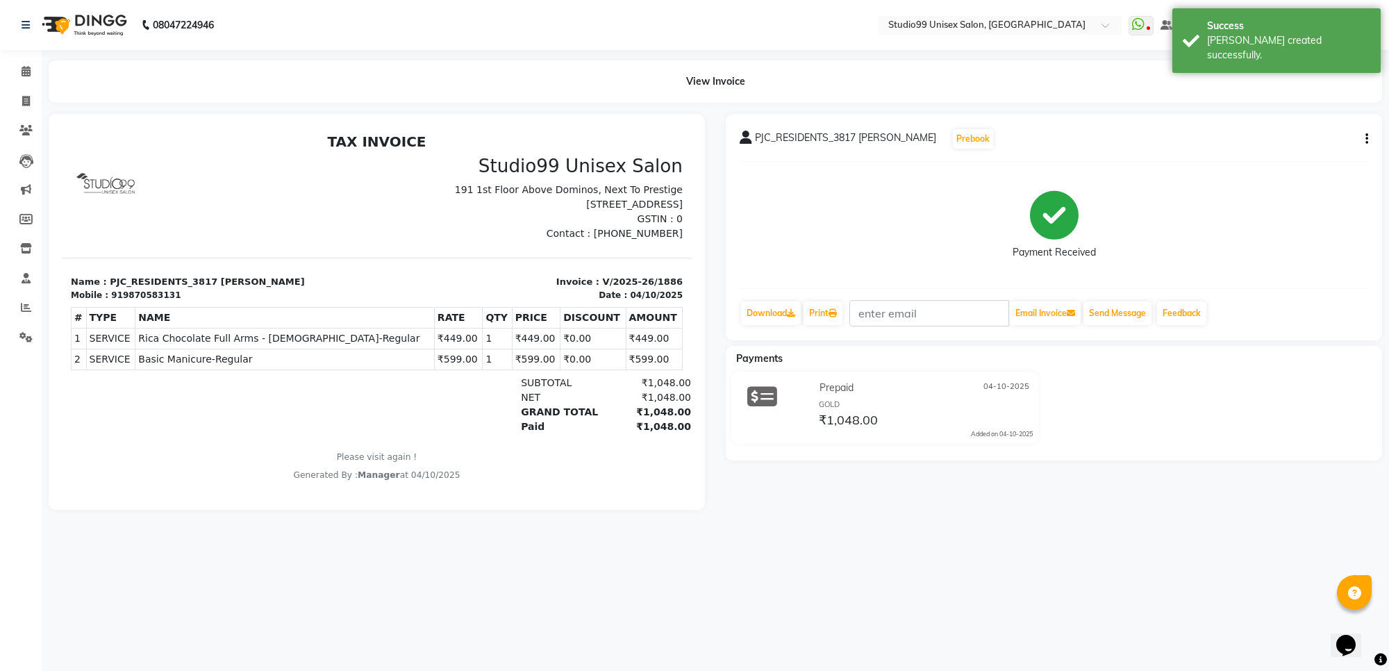
click at [18, 25] on div "08047224946" at bounding box center [117, 25] width 213 height 39
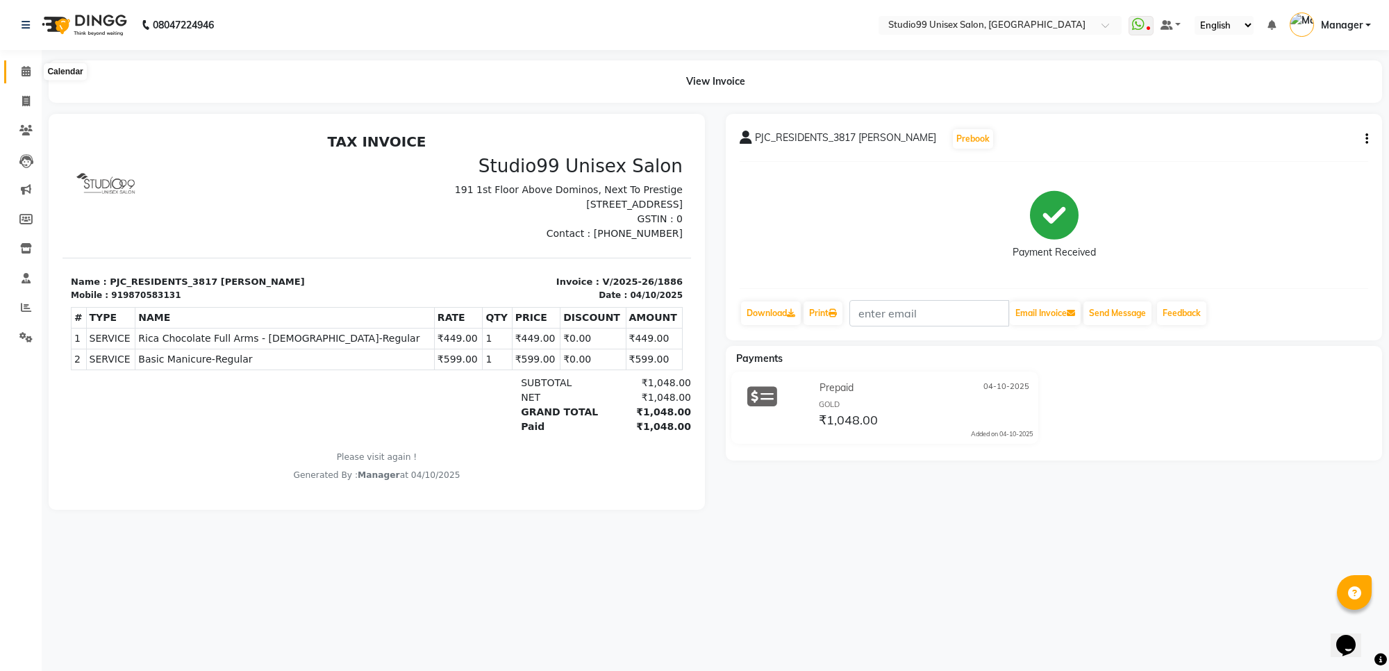
click at [15, 67] on span at bounding box center [26, 72] width 24 height 16
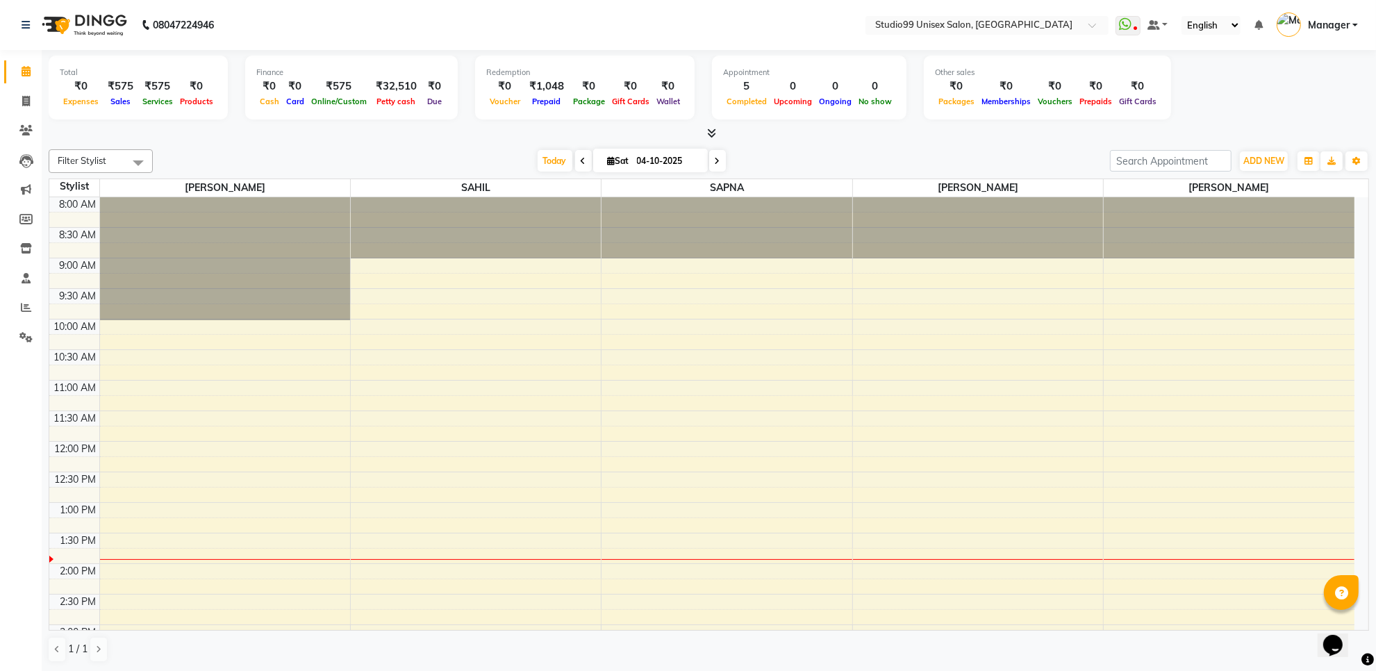
click at [115, 80] on div "₹575" at bounding box center [120, 86] width 37 height 16
click at [17, 62] on link "Calendar" at bounding box center [20, 71] width 33 height 23
click at [120, 129] on div at bounding box center [709, 133] width 1320 height 15
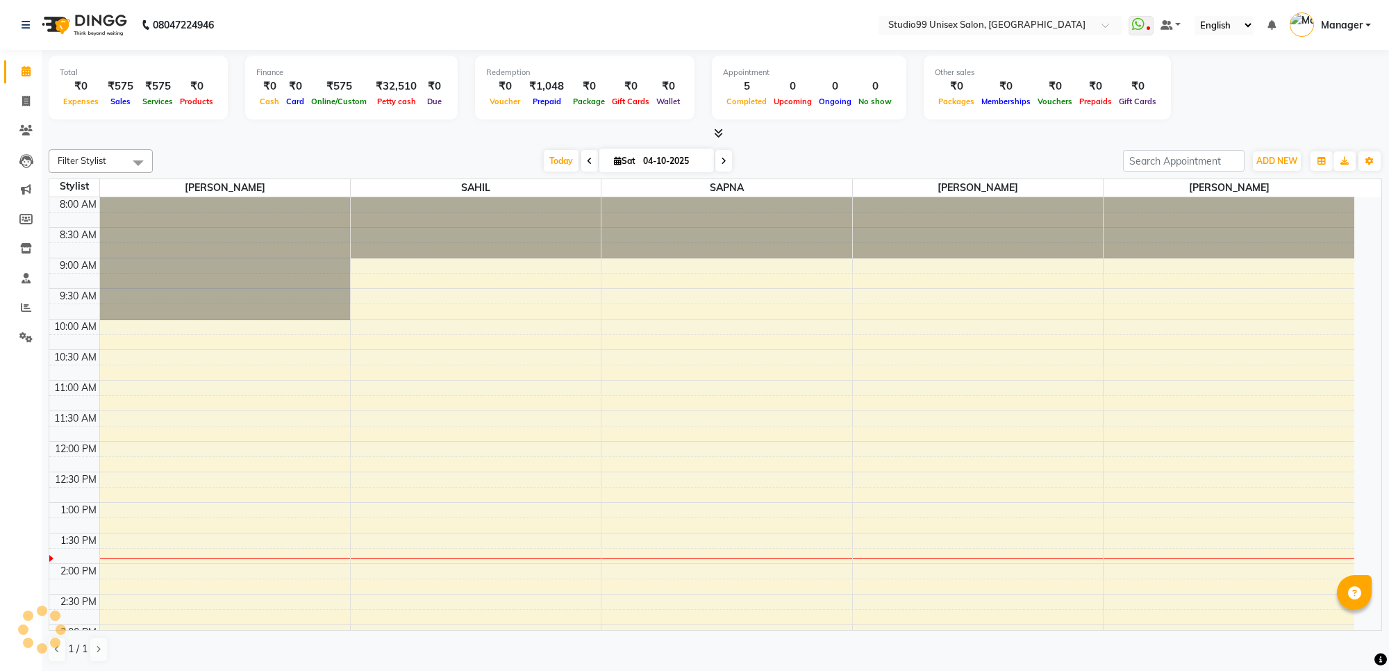
select select "en"
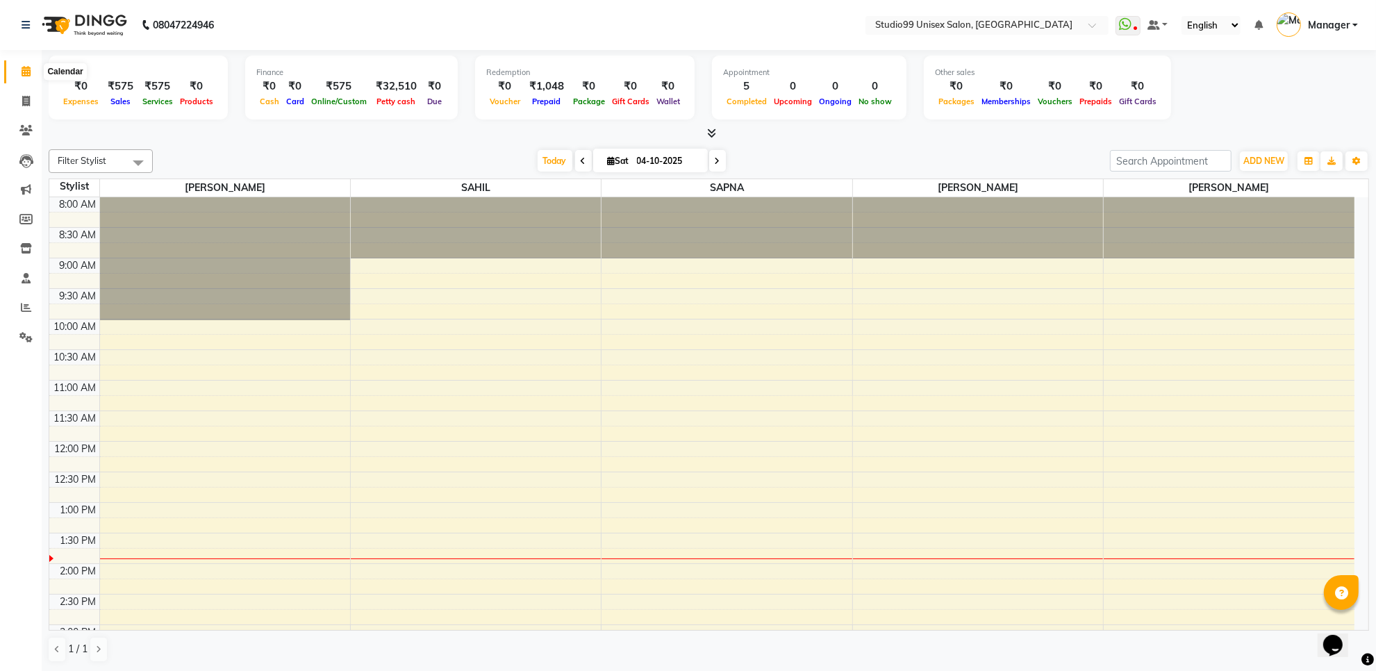
click at [19, 64] on span at bounding box center [26, 72] width 24 height 16
click at [28, 331] on span at bounding box center [26, 338] width 24 height 16
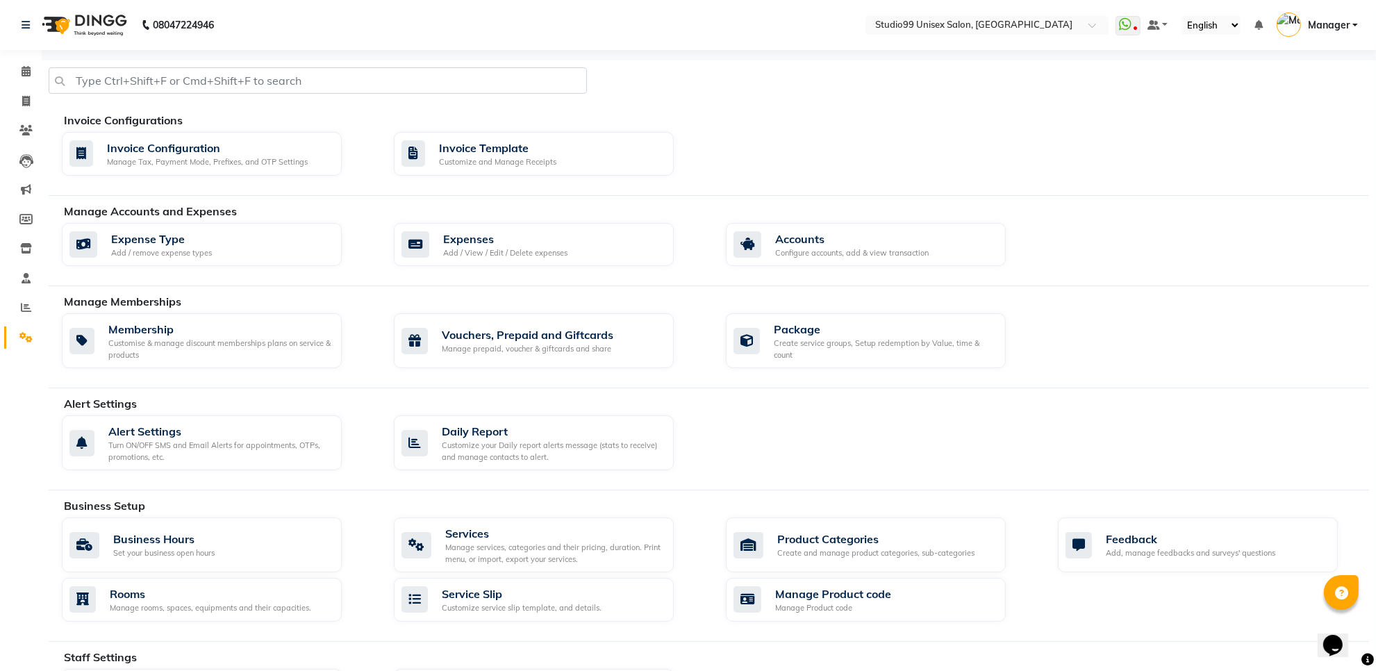
click at [0, 319] on li "Reports" at bounding box center [21, 308] width 42 height 30
click at [28, 306] on icon at bounding box center [26, 307] width 10 height 10
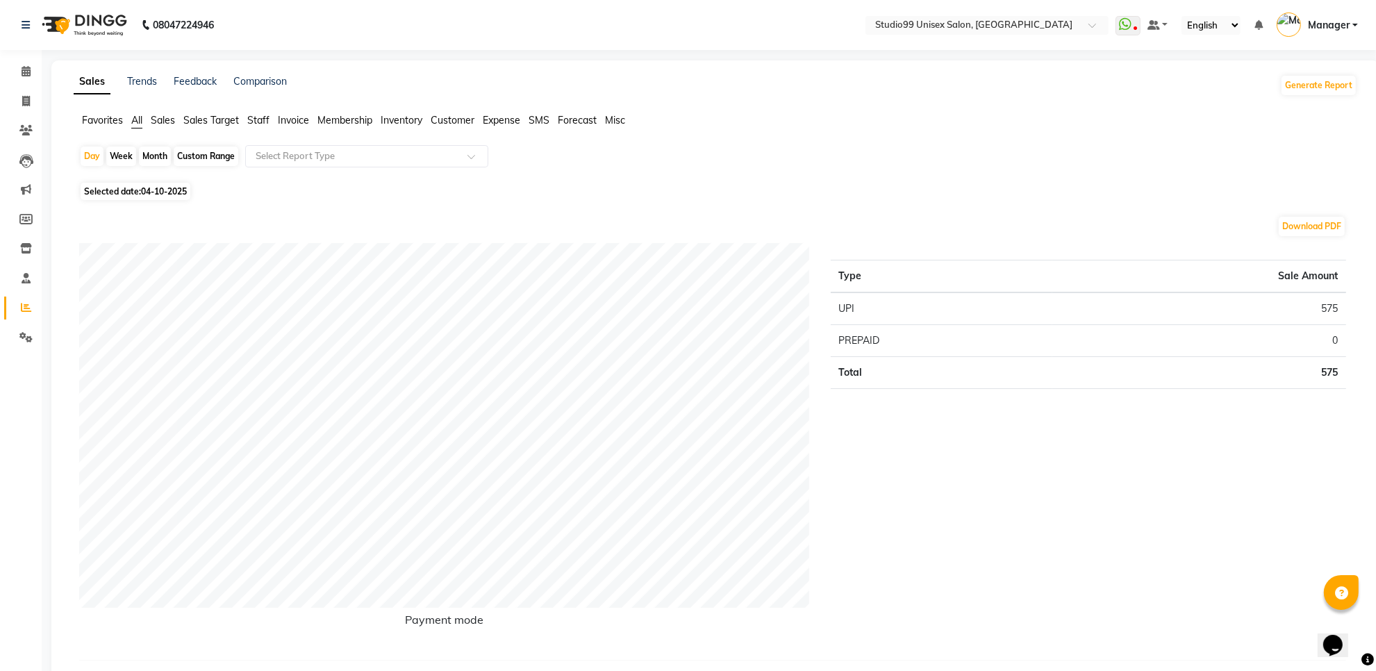
click at [130, 199] on span "Selected date: 04-10-2025" at bounding box center [136, 191] width 110 height 17
select select "10"
select select "2025"
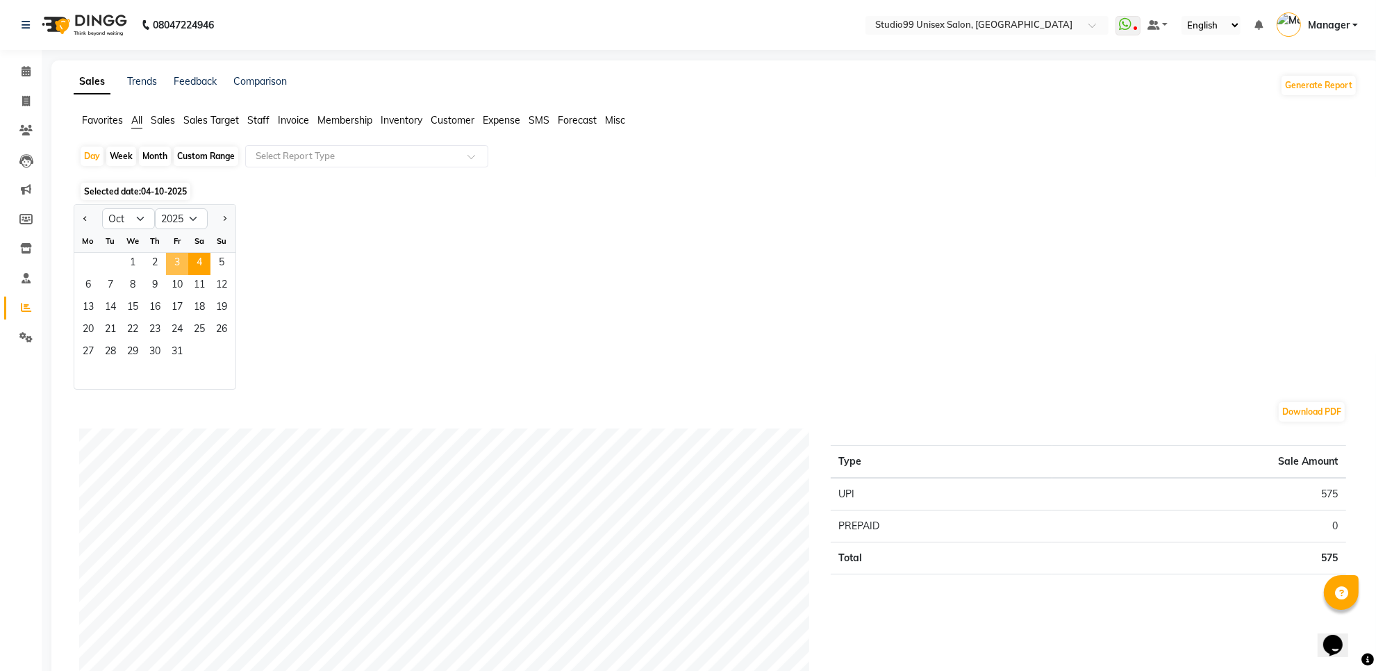
click at [179, 255] on span "3" at bounding box center [177, 264] width 22 height 22
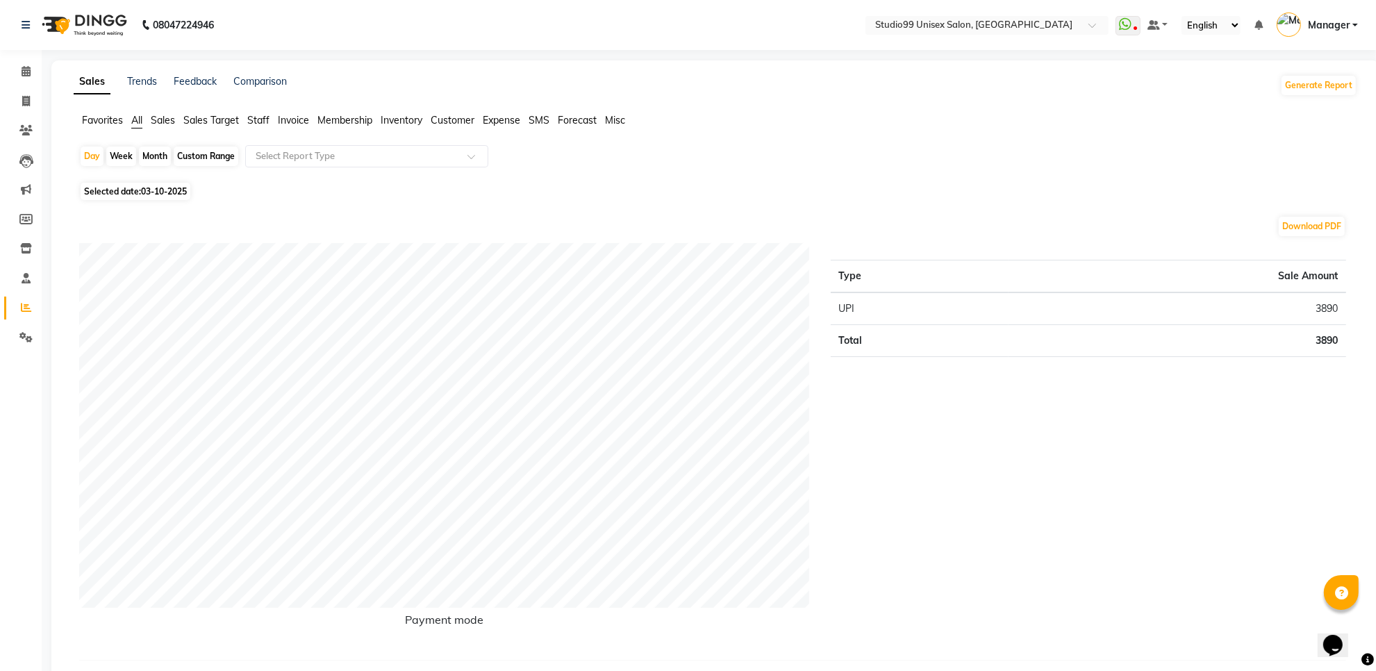
click at [1324, 338] on td "3890" at bounding box center [1176, 341] width 337 height 32
click at [1241, 390] on div "Type Sale Amount UPI 3890 Total 3890" at bounding box center [1088, 446] width 537 height 406
click at [1314, 342] on td "3890" at bounding box center [1176, 341] width 337 height 32
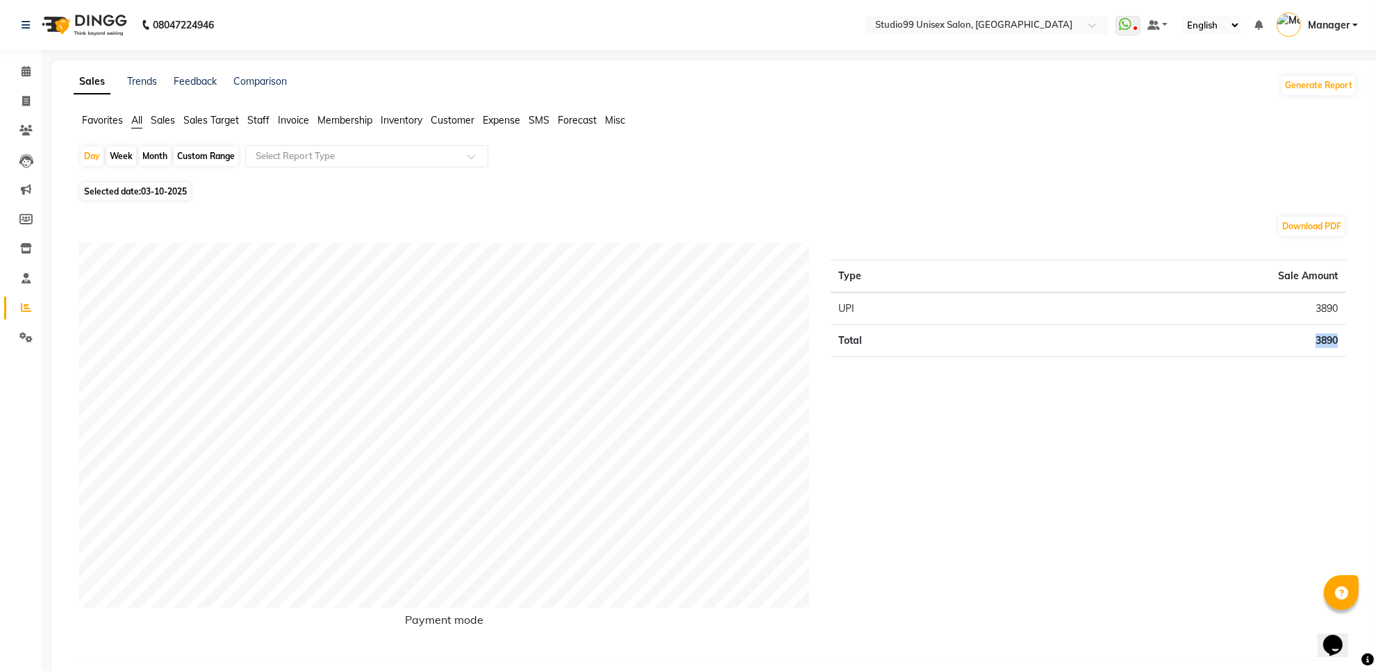
scroll to position [521, 0]
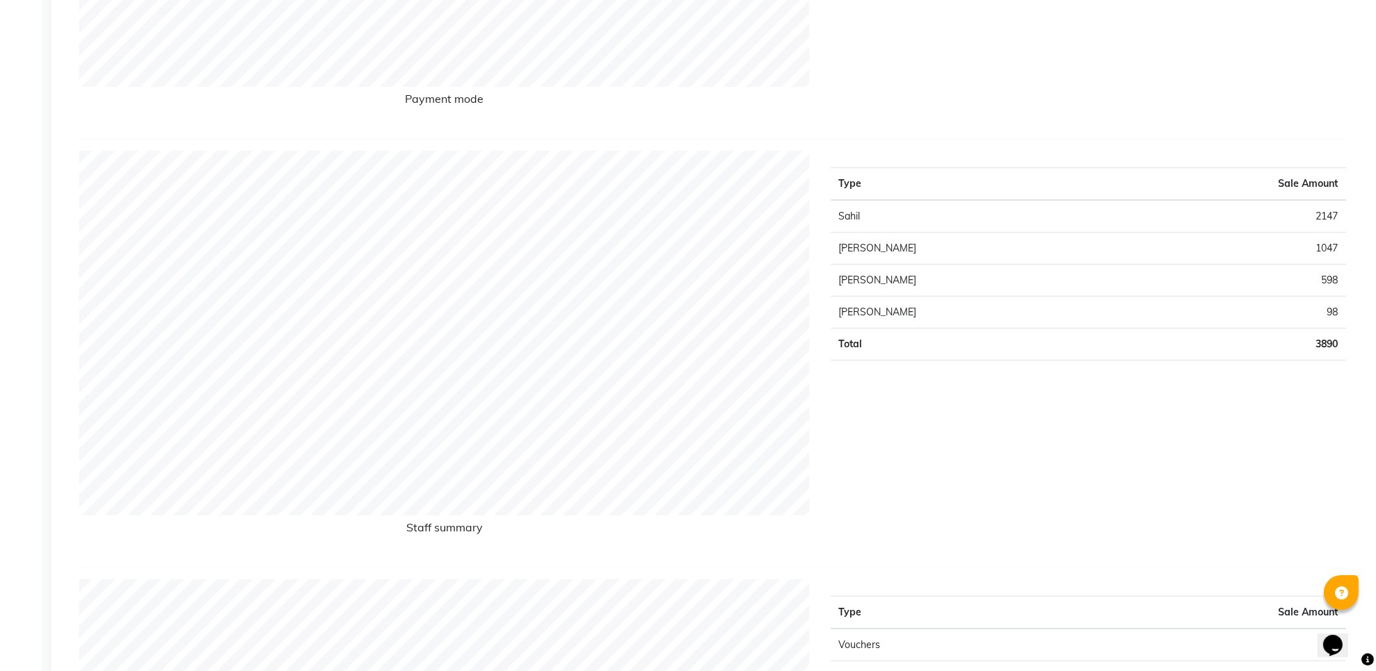
drag, startPoint x: 824, startPoint y: 285, endPoint x: 1348, endPoint y: 288, distance: 523.6
click at [1348, 288] on div "Type Sale Amount Sahil 2147 Sanu 1047 Vijay 598 Priyaa 98 Total 3890" at bounding box center [1088, 354] width 537 height 406
click at [1315, 252] on td "1047" at bounding box center [1230, 249] width 231 height 32
click at [1324, 205] on td "2147" at bounding box center [1230, 216] width 231 height 33
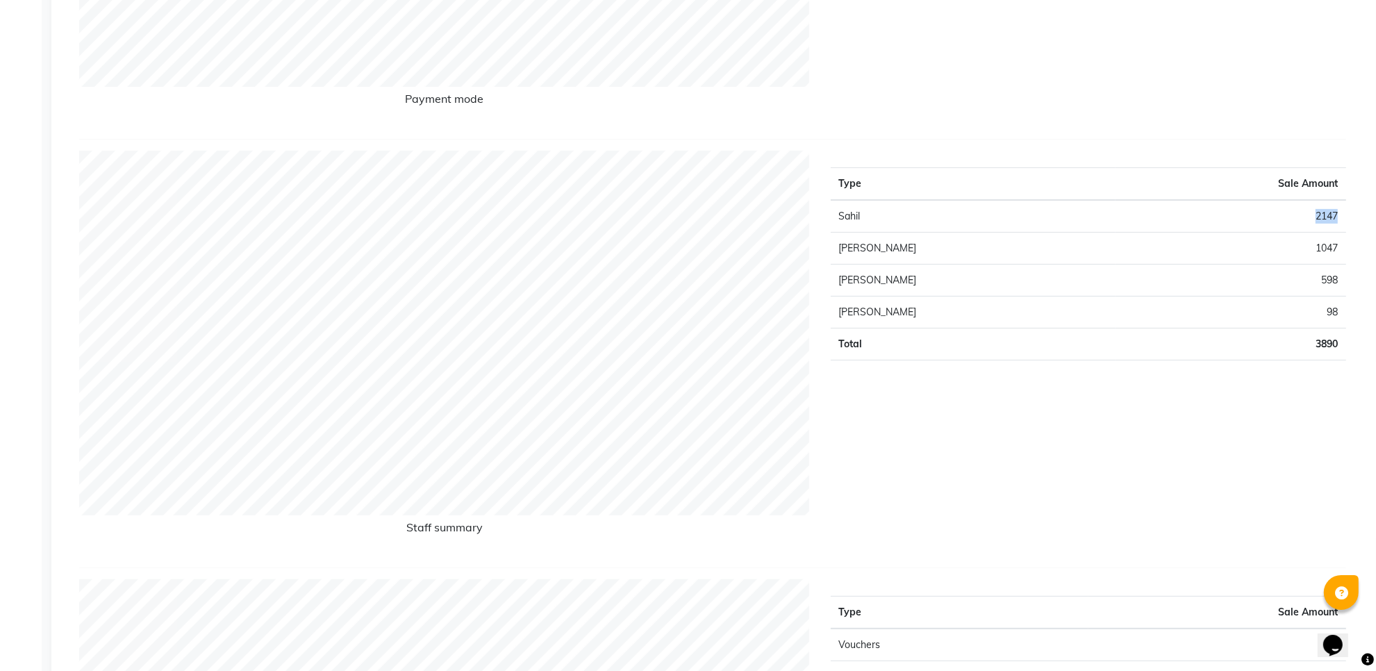
click at [1324, 205] on td "2147" at bounding box center [1230, 216] width 231 height 33
click at [1312, 344] on td "3890" at bounding box center [1230, 344] width 231 height 32
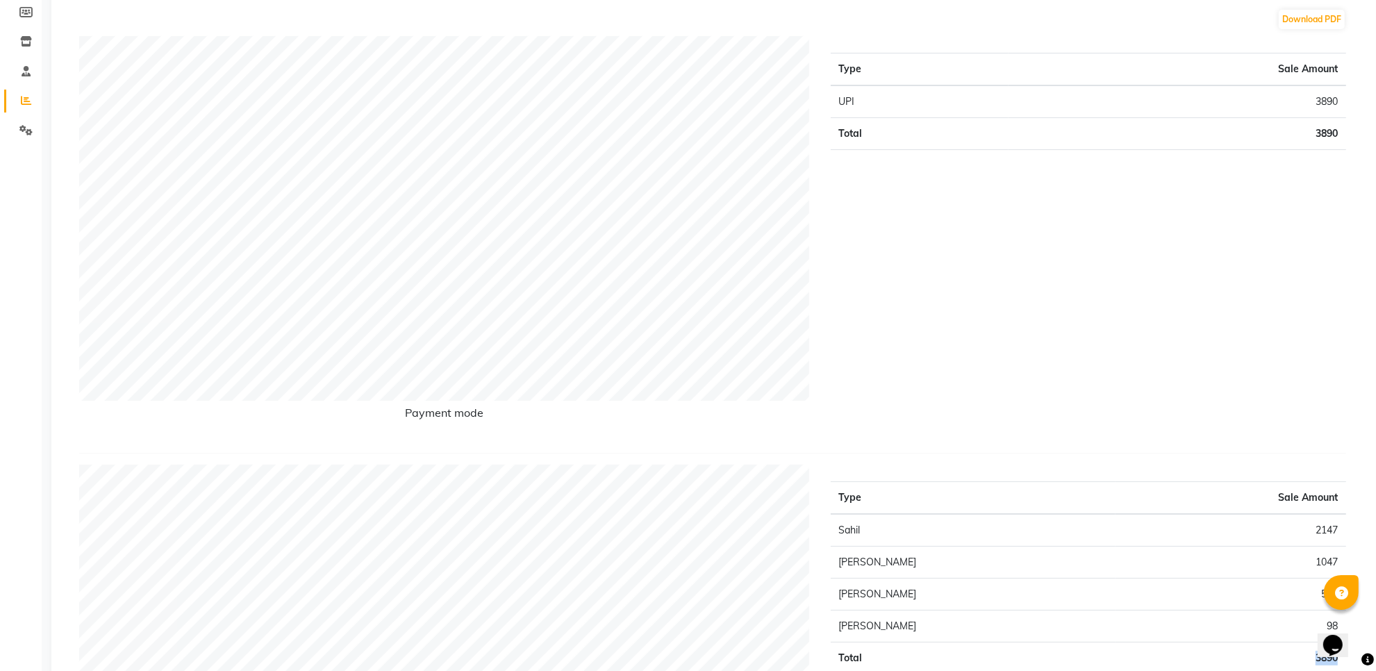
scroll to position [0, 0]
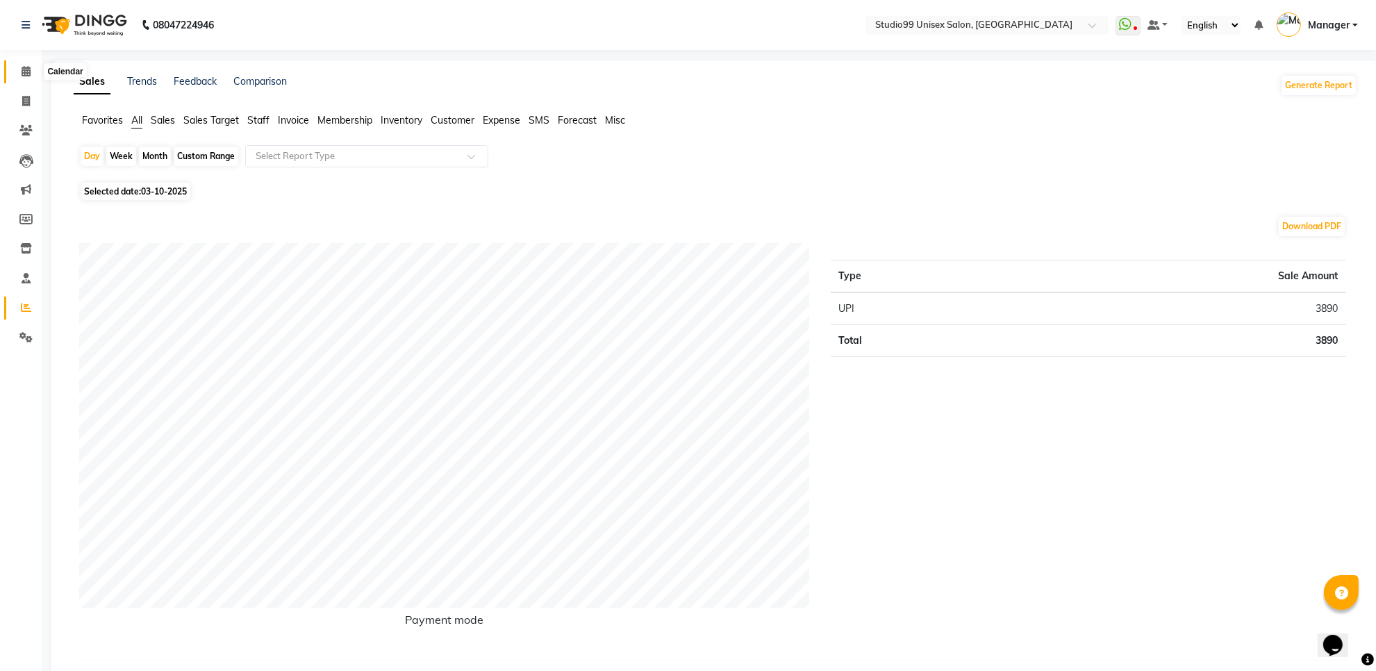
click at [15, 75] on span at bounding box center [26, 72] width 24 height 16
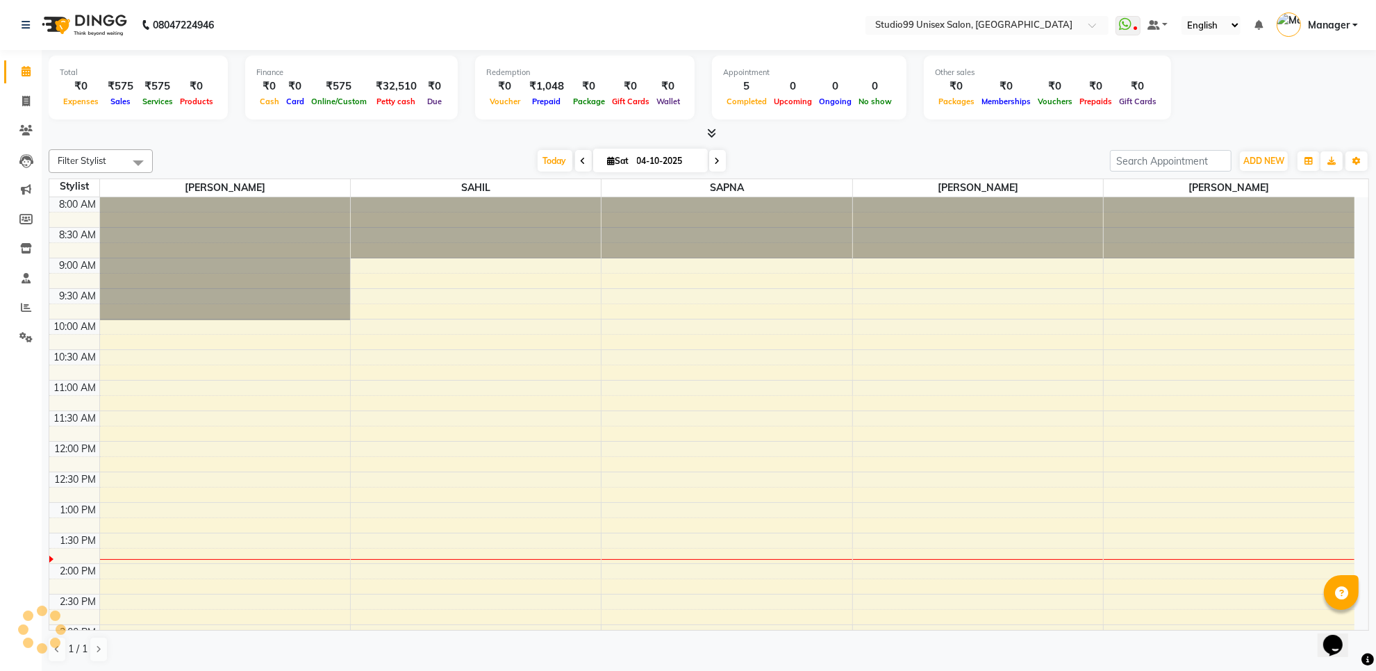
scroll to position [310, 0]
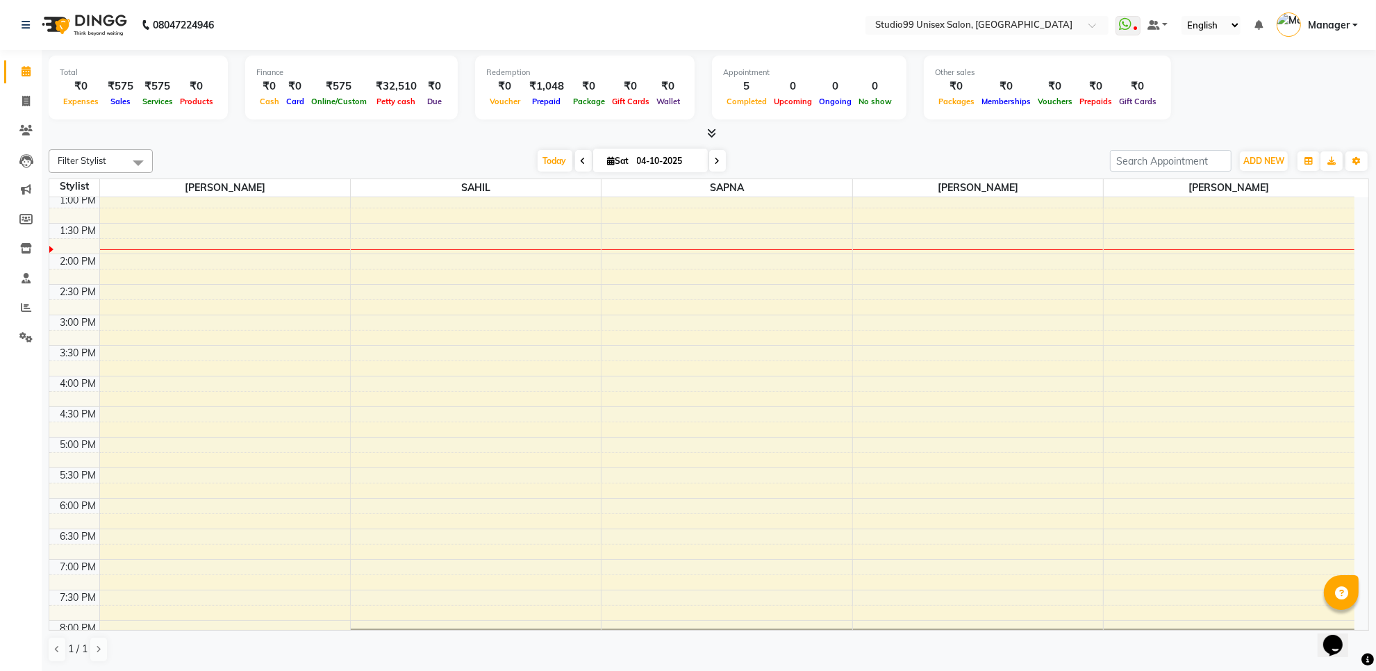
click at [115, 82] on div "₹575" at bounding box center [120, 86] width 37 height 16
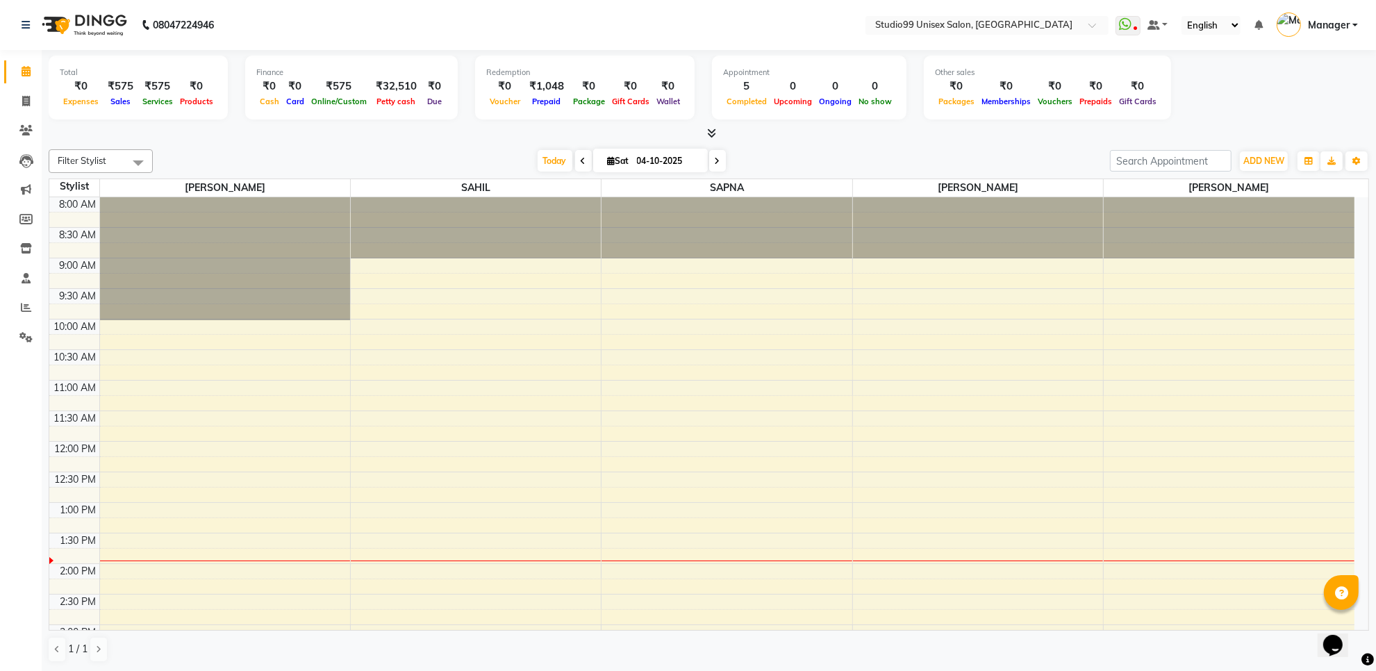
click at [82, 94] on div "Expenses" at bounding box center [81, 101] width 42 height 15
click at [1296, 12] on img at bounding box center [1288, 24] width 24 height 24
